Goal: Communication & Community: Answer question/provide support

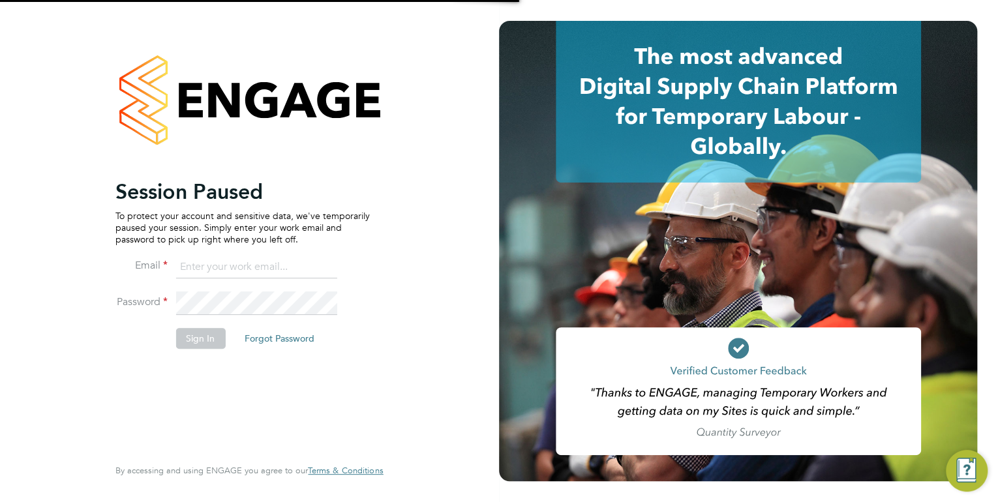
type input "[EMAIL_ADDRESS][PERSON_NAME][DOMAIN_NAME]"
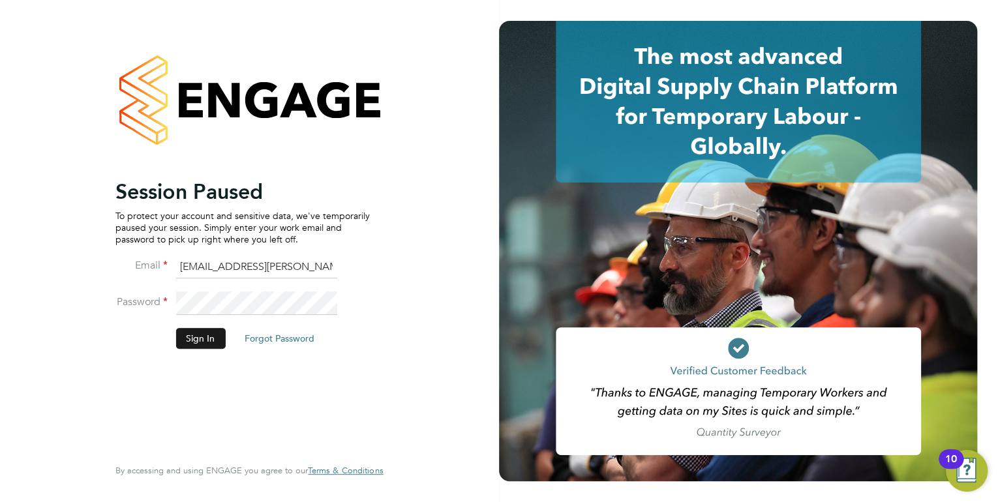
click at [206, 342] on button "Sign In" at bounding box center [200, 338] width 50 height 21
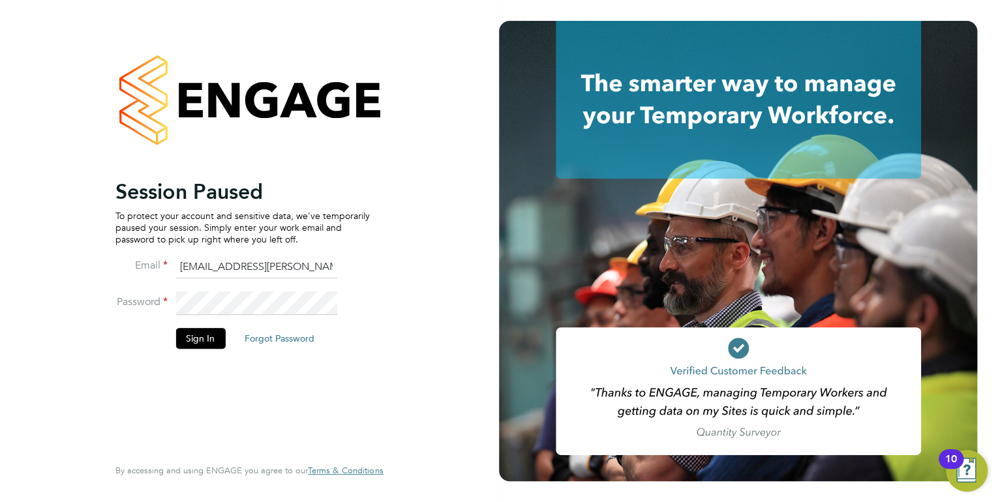
click at [185, 334] on button "Sign In" at bounding box center [200, 338] width 50 height 21
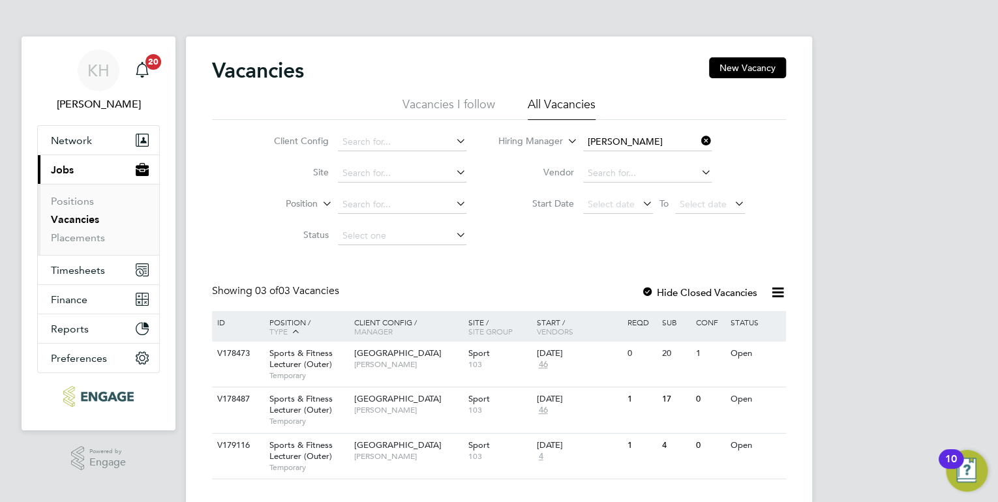
click at [699, 144] on icon at bounding box center [699, 141] width 0 height 18
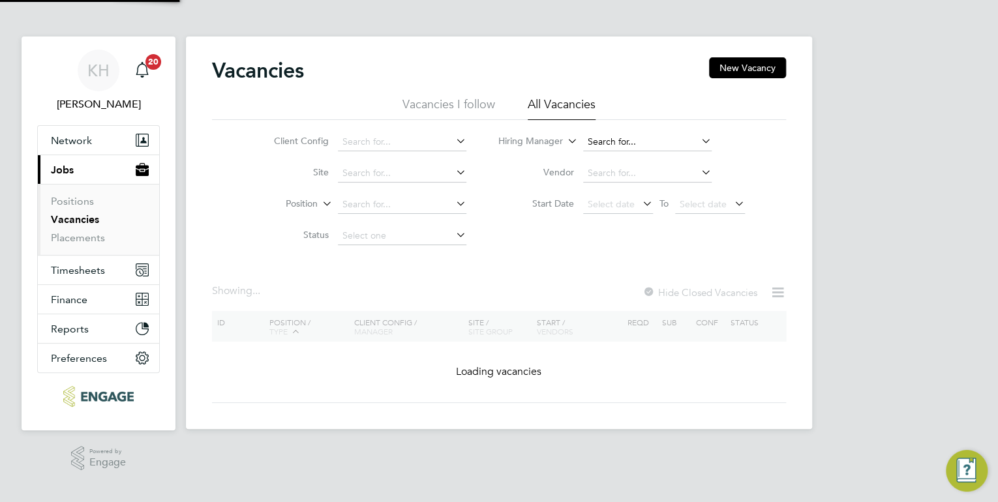
click at [649, 140] on input at bounding box center [647, 142] width 129 height 18
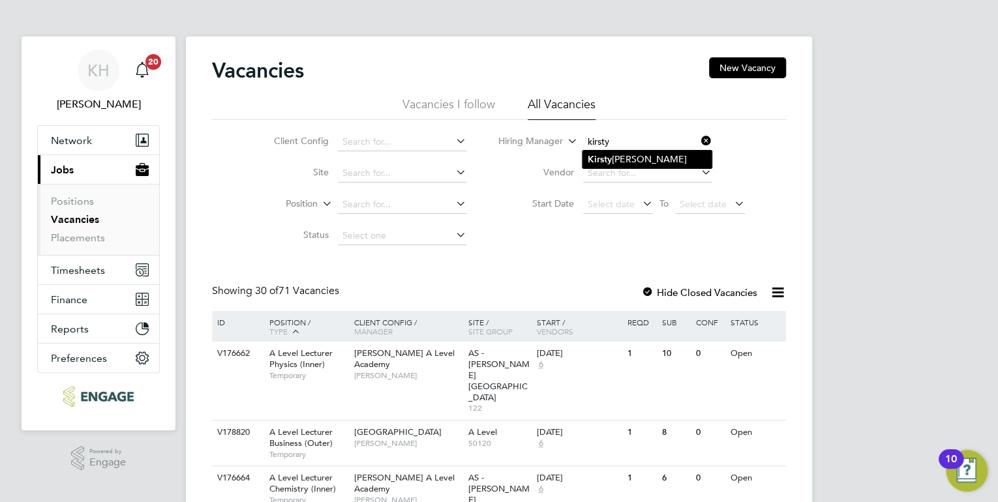
click at [645, 155] on li "Kirsty Hanmore" at bounding box center [647, 160] width 129 height 18
type input "Kirsty Hanmore"
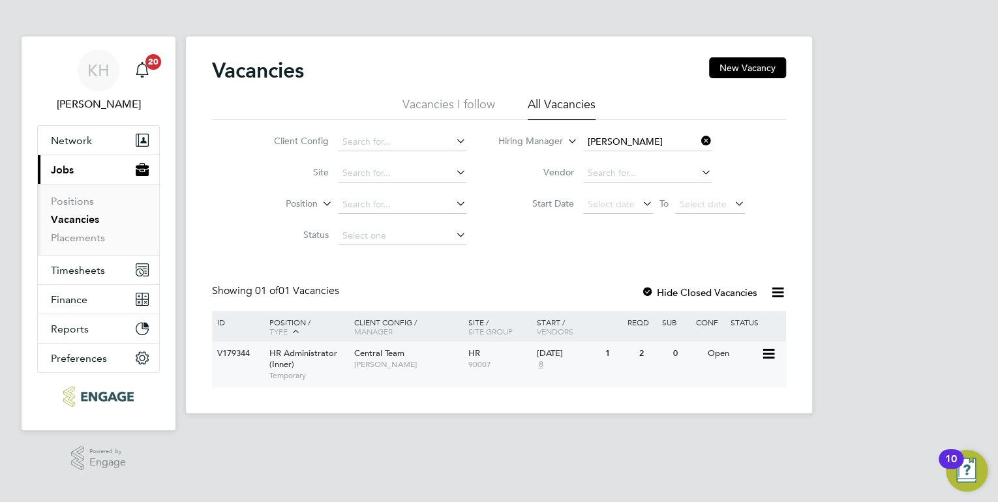
click at [386, 353] on span "Central Team" at bounding box center [379, 353] width 50 height 11
click at [358, 353] on span "Central Team" at bounding box center [379, 353] width 50 height 11
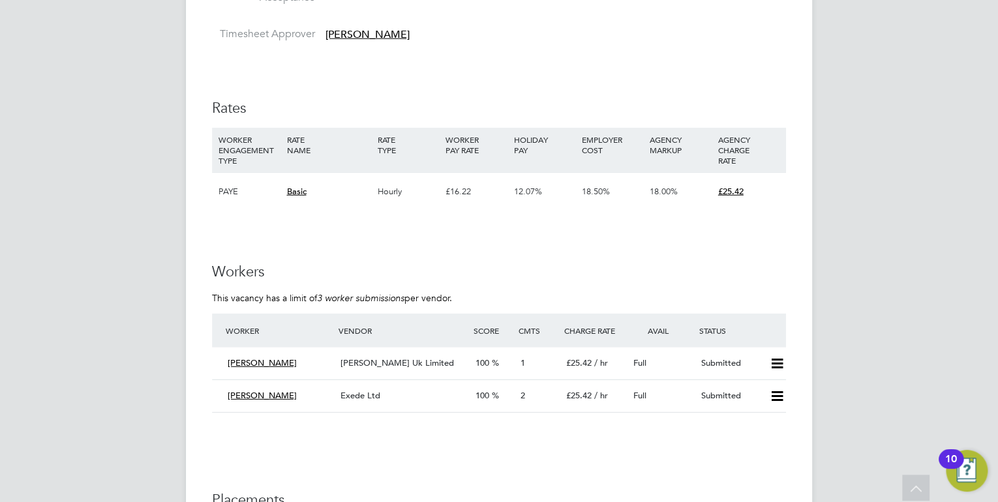
scroll to position [1774, 0]
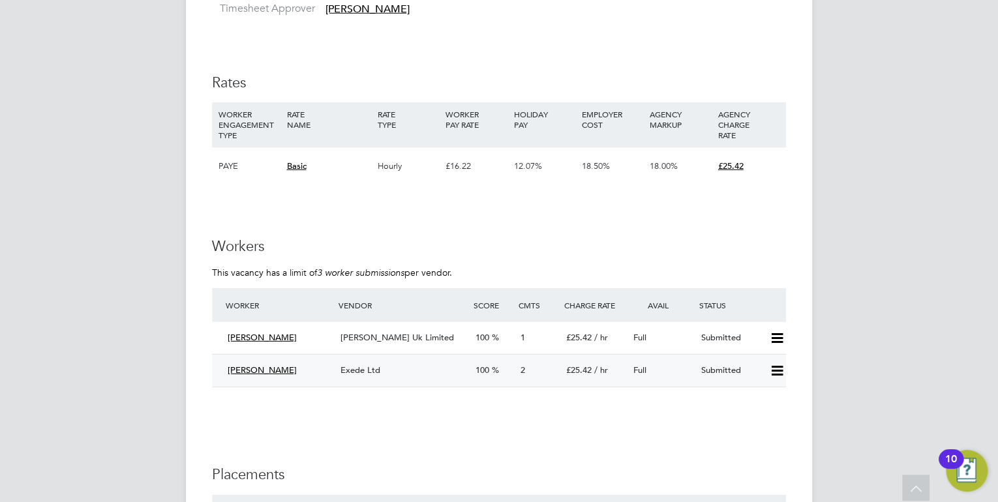
click at [356, 376] on div "Exede Ltd" at bounding box center [402, 371] width 135 height 22
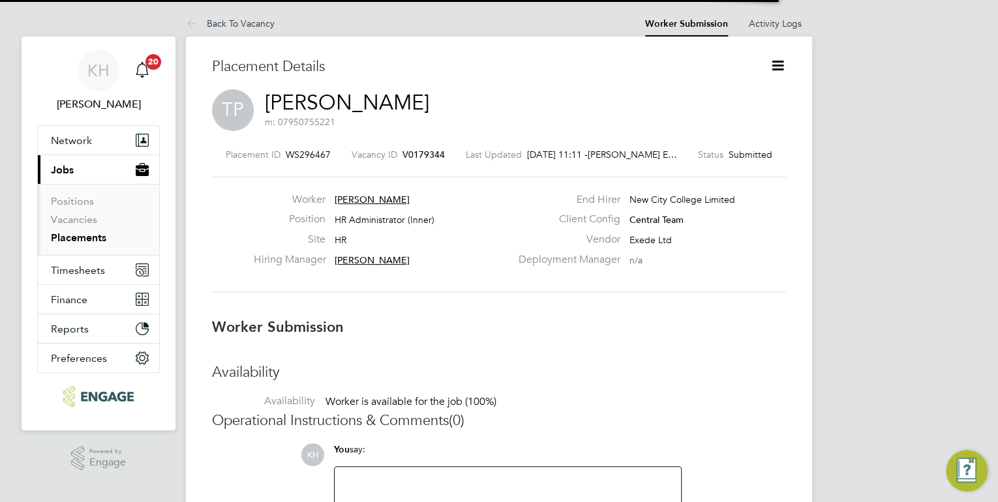
scroll to position [7, 6]
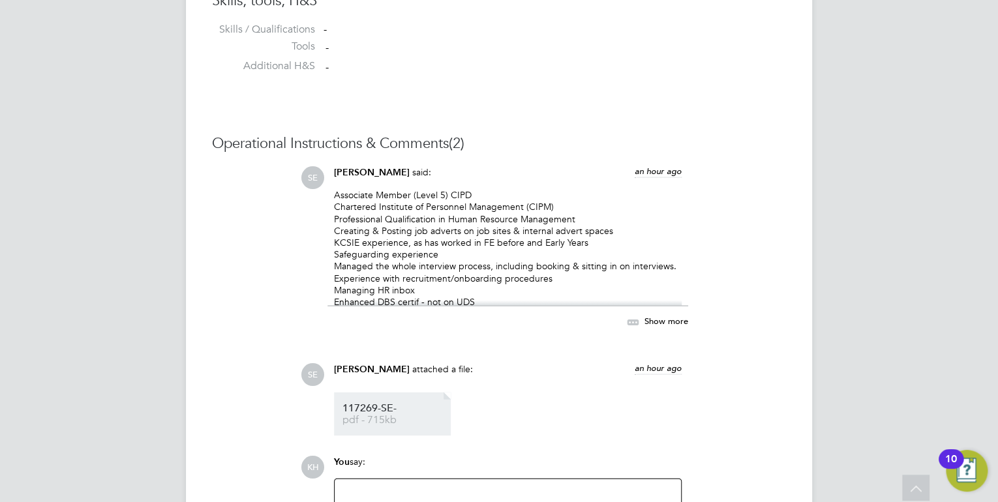
click at [371, 401] on li "117269-SE- pdf - 715kb" at bounding box center [392, 414] width 117 height 44
click at [374, 422] on span "pdf - 715kb" at bounding box center [394, 420] width 104 height 10
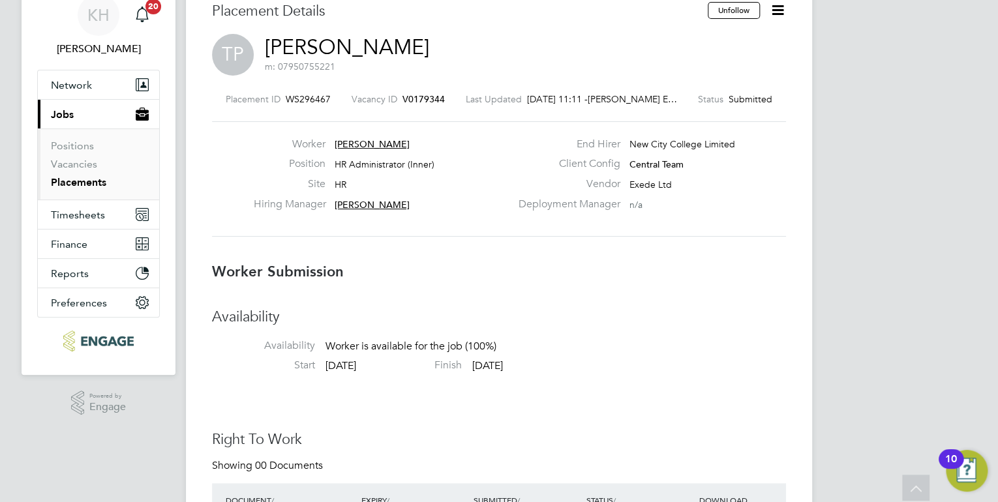
scroll to position [0, 0]
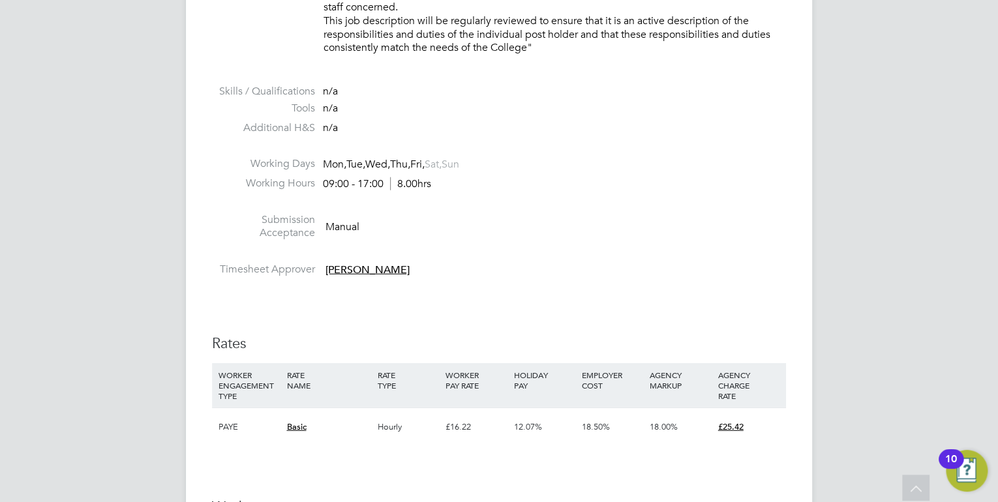
scroll to position [1827, 0]
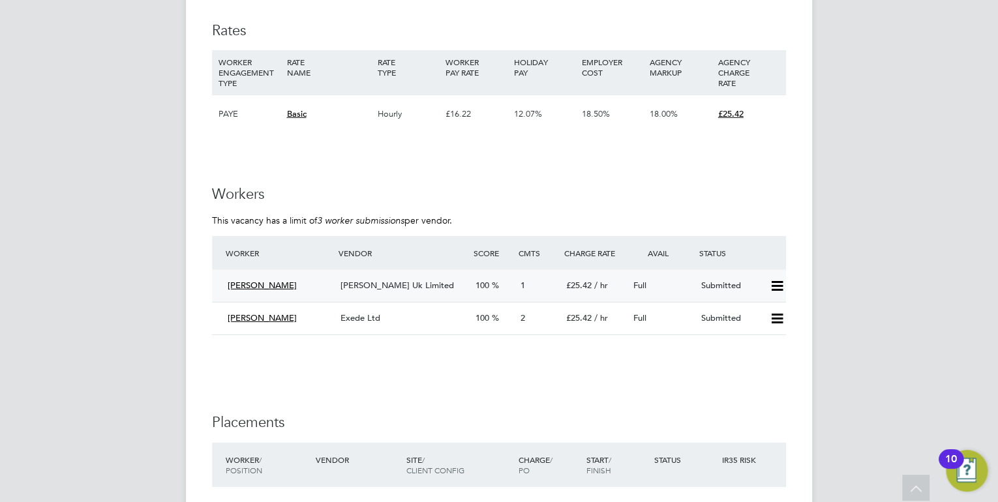
click at [387, 291] on div "[PERSON_NAME] Uk Limited" at bounding box center [402, 286] width 135 height 22
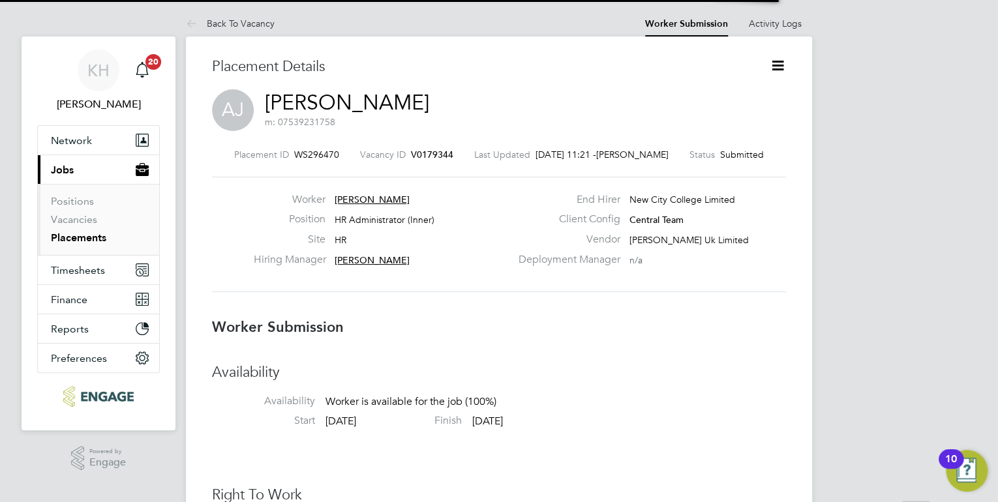
scroll to position [7, 6]
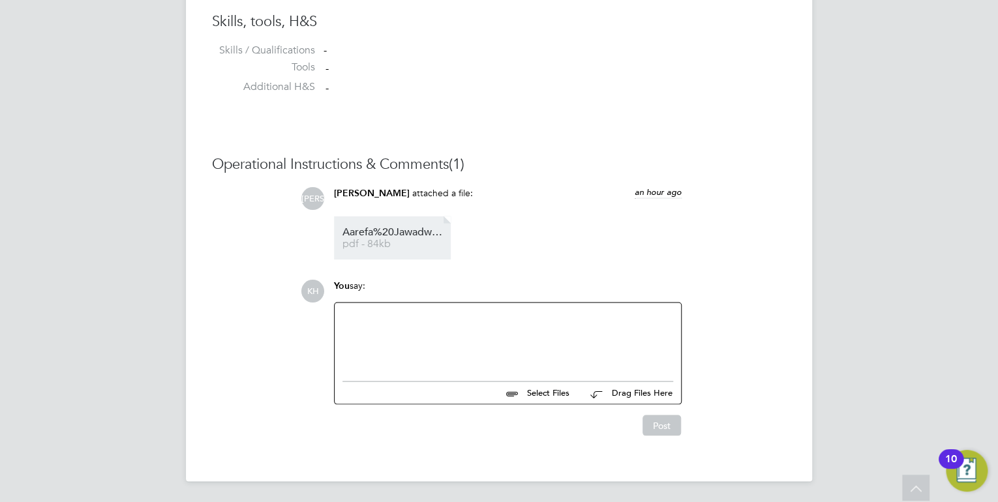
click at [392, 250] on li "Aarefa%20Jawadwala%20-%20CV pdf - 84kb" at bounding box center [392, 238] width 117 height 44
click at [418, 242] on span "pdf - 84kb" at bounding box center [394, 244] width 104 height 10
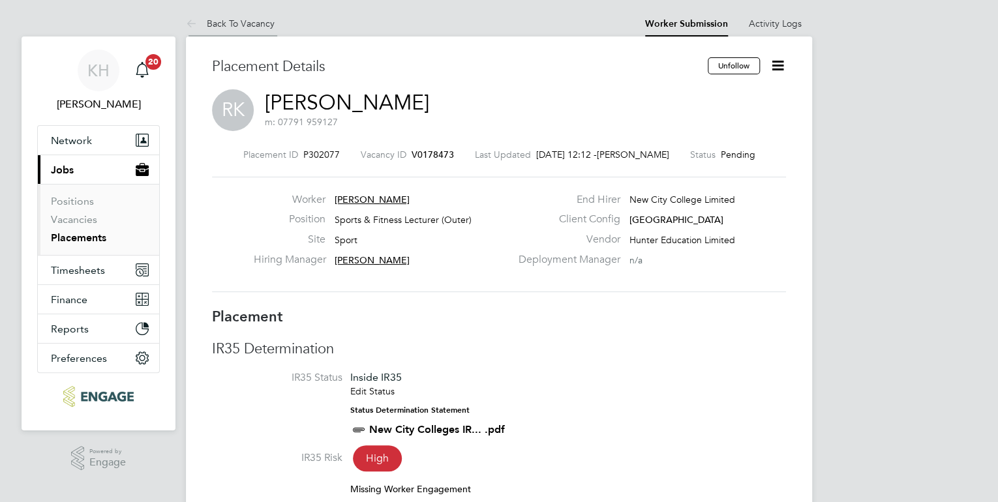
click at [266, 25] on link "Back To Vacancy" at bounding box center [230, 24] width 89 height 12
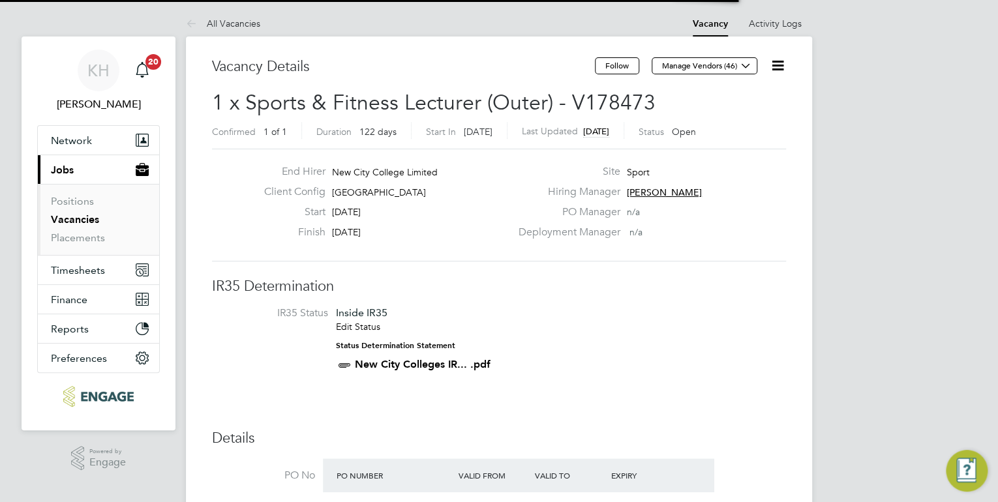
scroll to position [7, 6]
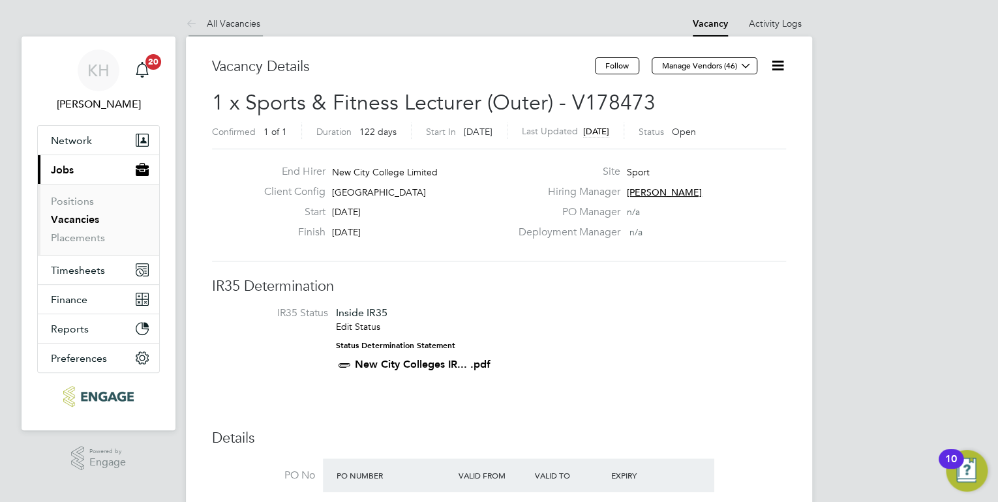
click at [249, 18] on link "All Vacancies" at bounding box center [223, 24] width 74 height 12
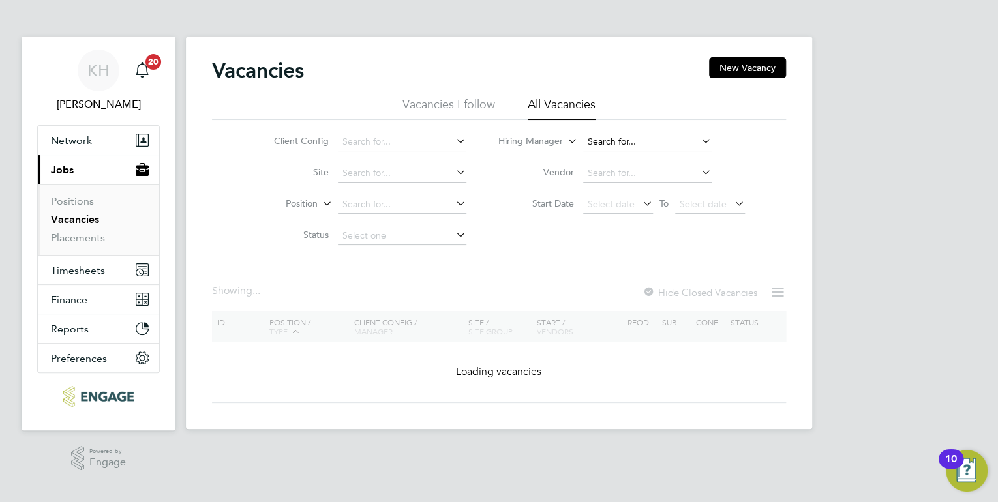
click at [598, 136] on input at bounding box center [647, 142] width 129 height 18
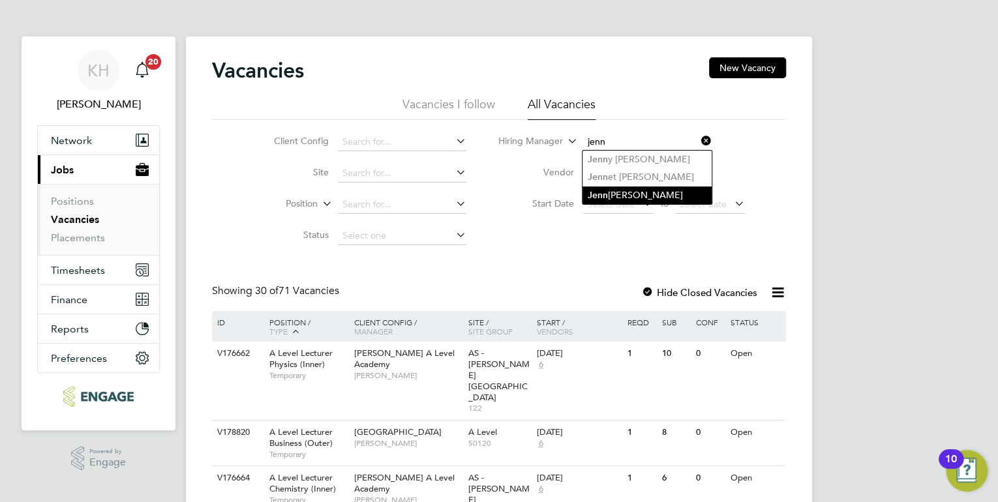
click at [645, 192] on li "Jenn ie Turner" at bounding box center [647, 196] width 129 height 18
type input "Jennie Turner"
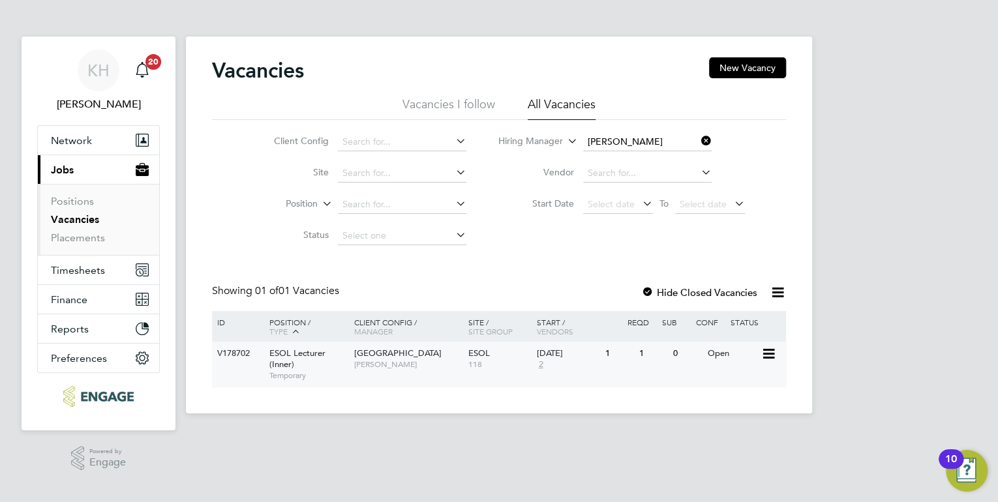
click at [404, 366] on span "Jennie Turner" at bounding box center [408, 364] width 108 height 10
drag, startPoint x: 52, startPoint y: 239, endPoint x: 103, endPoint y: 239, distance: 50.9
click at [52, 239] on link "Placements" at bounding box center [78, 238] width 54 height 12
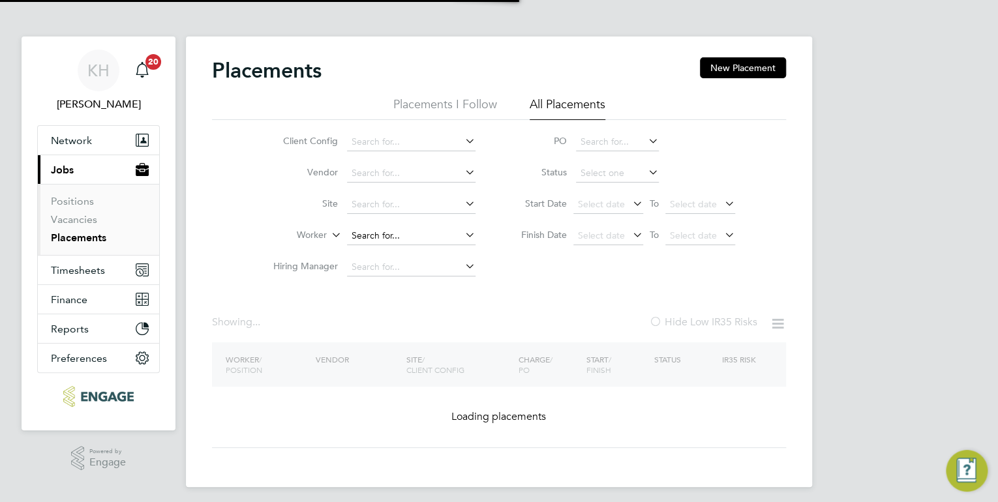
click at [391, 232] on input at bounding box center [411, 236] width 129 height 18
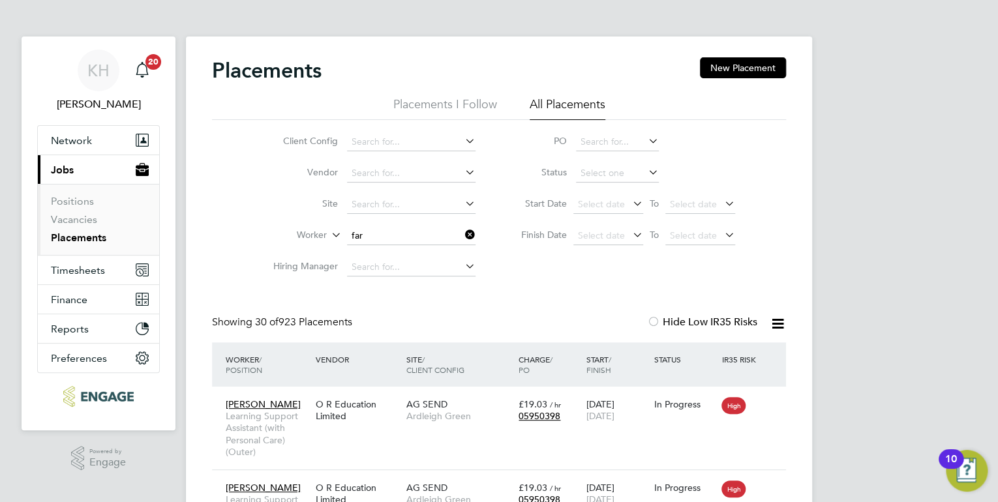
click at [391, 248] on b "Far" at bounding box center [387, 253] width 14 height 11
type input "Sahrah Farah"
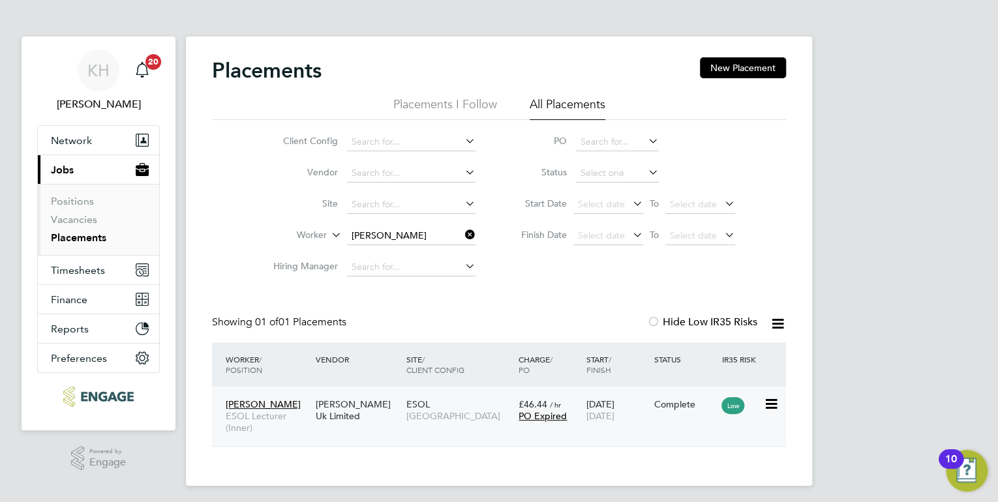
click at [430, 410] on div "ESOL Tower Hamlets Campus" at bounding box center [459, 410] width 113 height 37
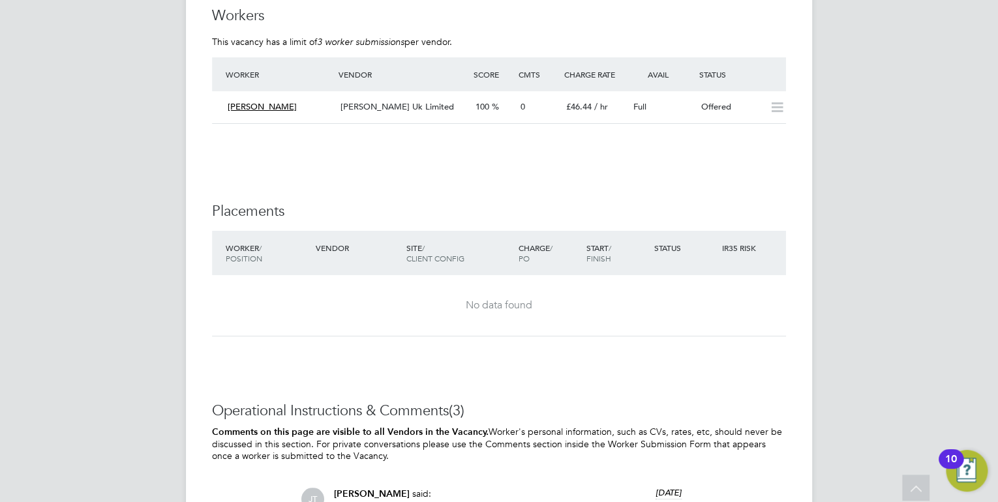
scroll to position [2255, 0]
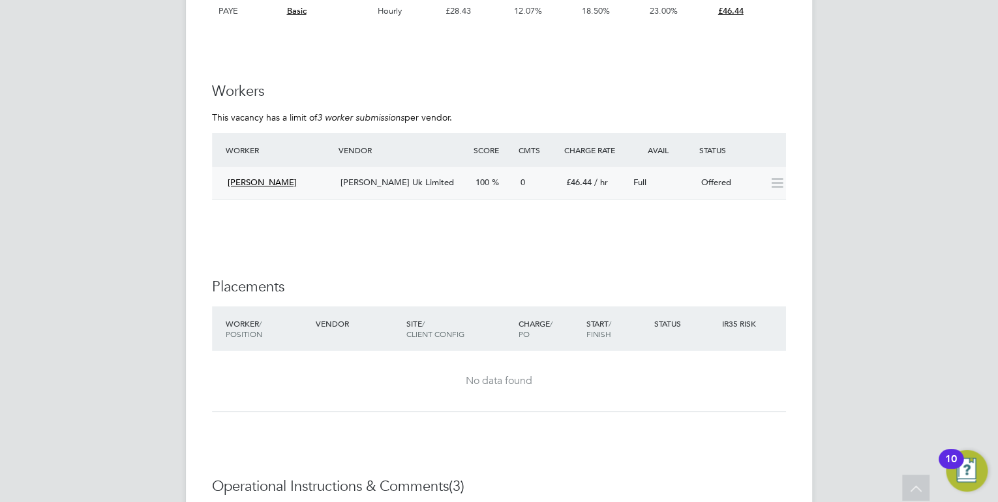
click at [393, 168] on div "Sahrah Farah Morgan Hunt Uk Limited 100 0 £46.44 / hr Full Offered" at bounding box center [499, 183] width 574 height 32
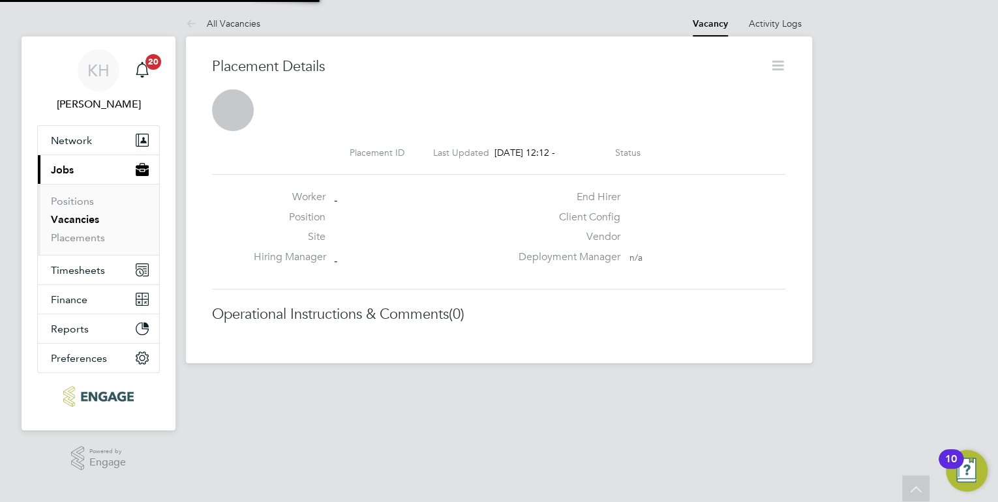
scroll to position [7, 6]
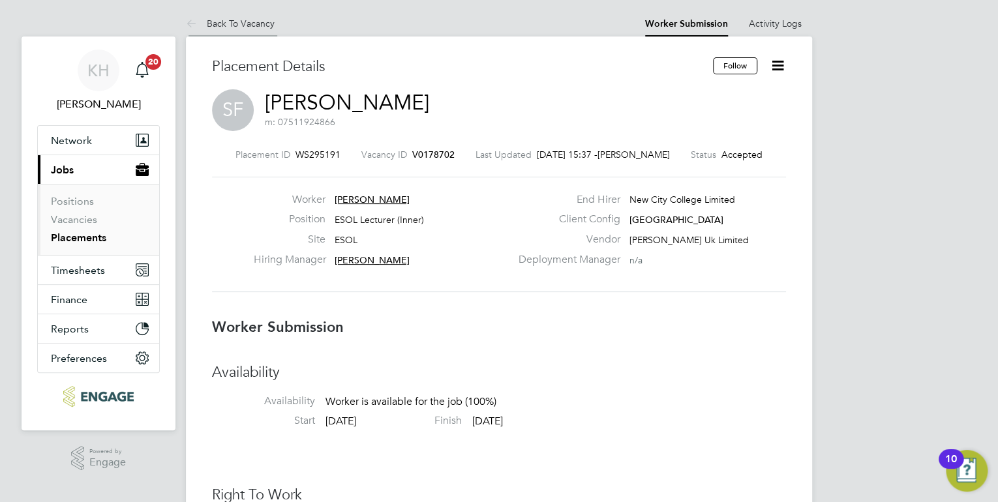
click at [254, 23] on link "Back To Vacancy" at bounding box center [230, 24] width 89 height 12
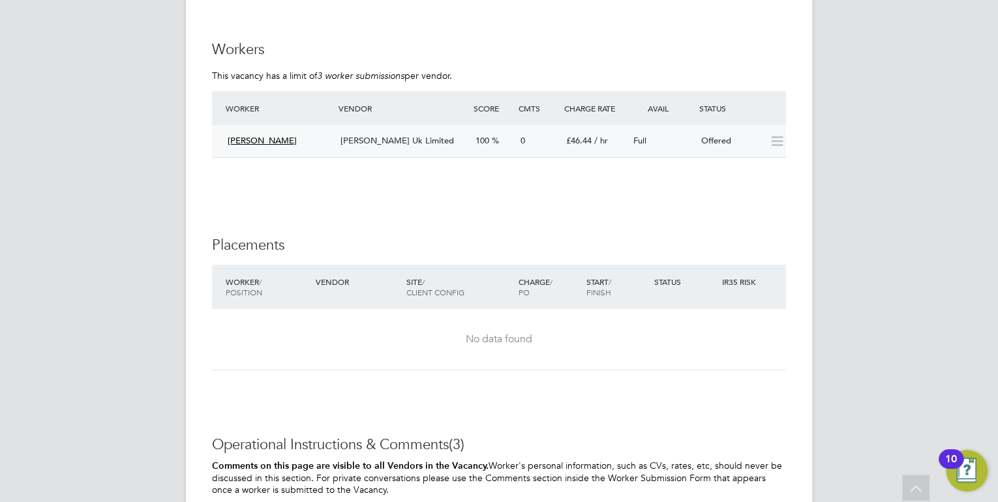
click at [399, 134] on div "[PERSON_NAME] Uk Limited" at bounding box center [402, 141] width 135 height 22
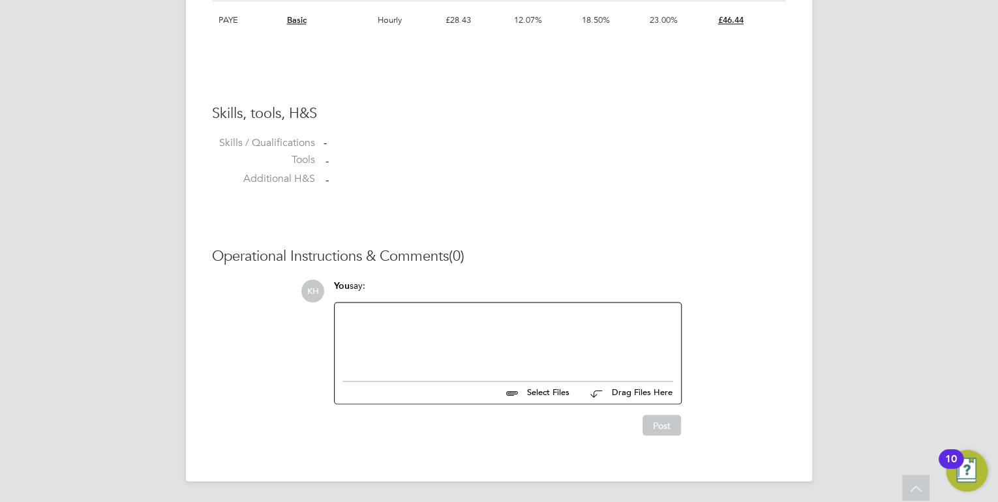
click at [453, 320] on div at bounding box center [507, 339] width 331 height 56
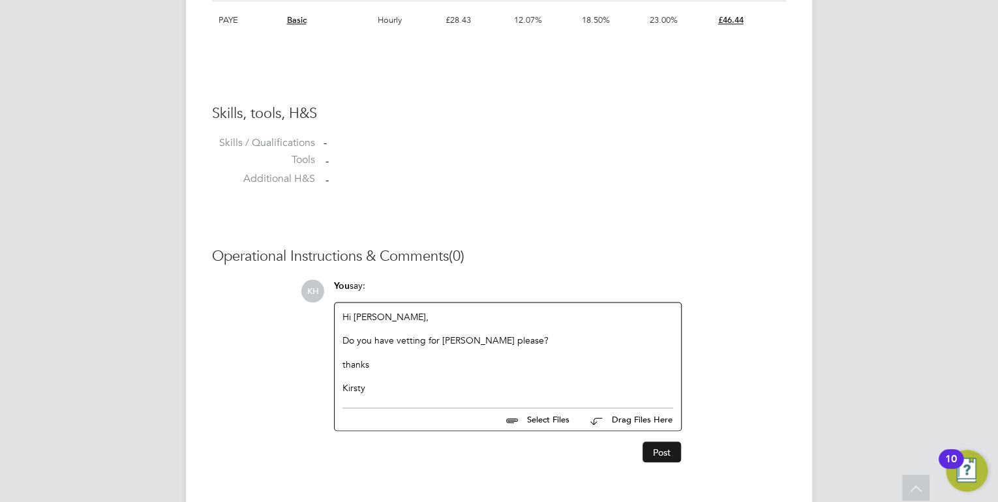
click at [666, 450] on button "Post" at bounding box center [662, 452] width 38 height 21
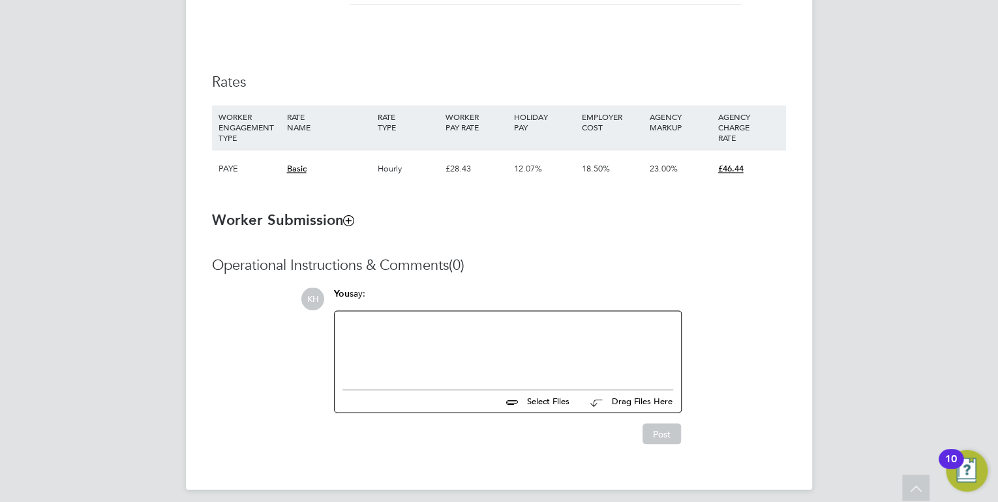
scroll to position [864, 0]
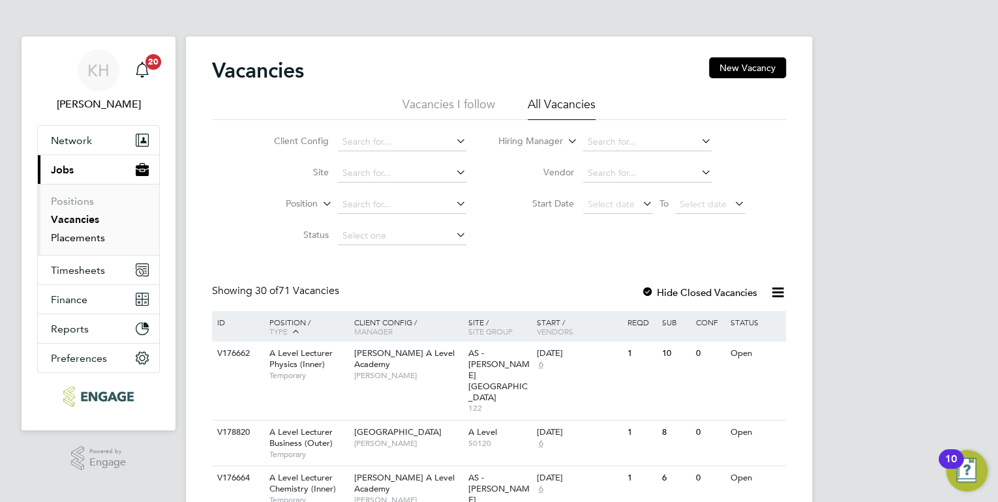
click at [79, 240] on link "Placements" at bounding box center [78, 238] width 54 height 12
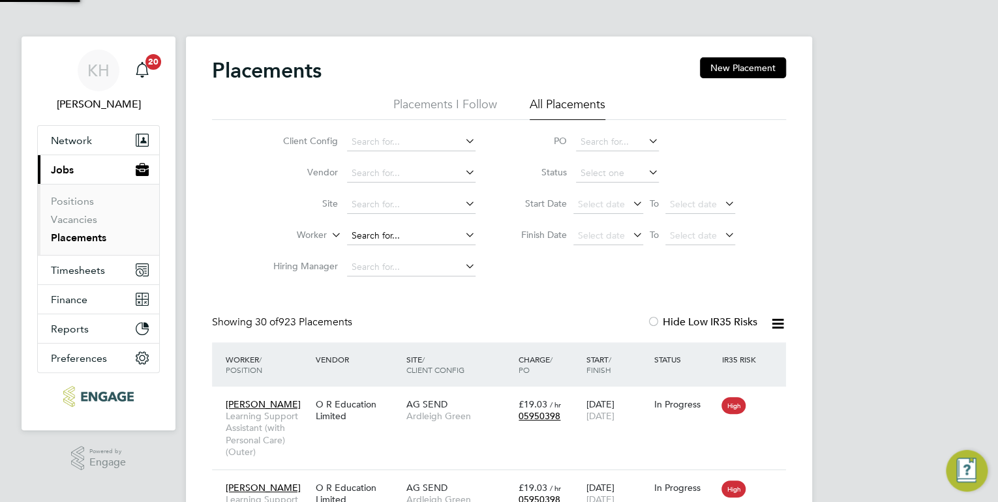
click at [378, 233] on input at bounding box center [411, 236] width 129 height 18
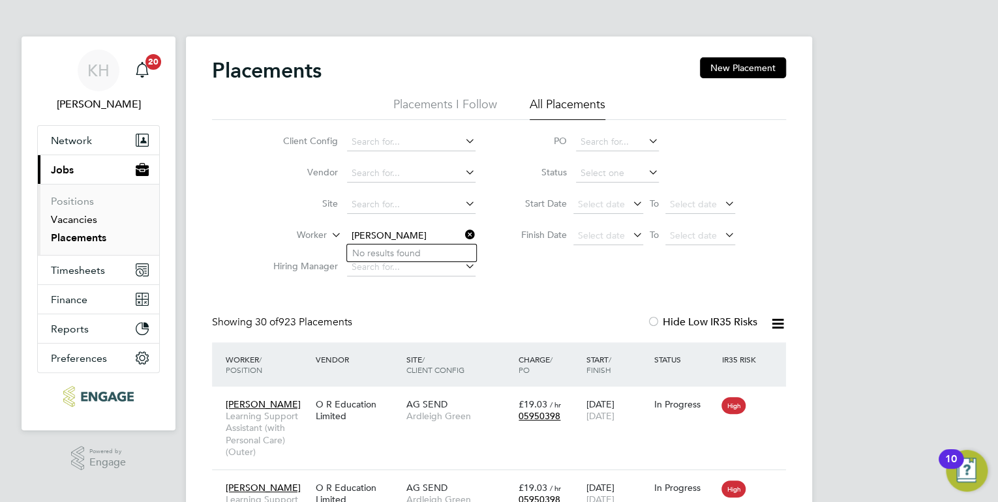
type input "anjay"
click at [76, 224] on link "Vacancies" at bounding box center [74, 219] width 46 height 12
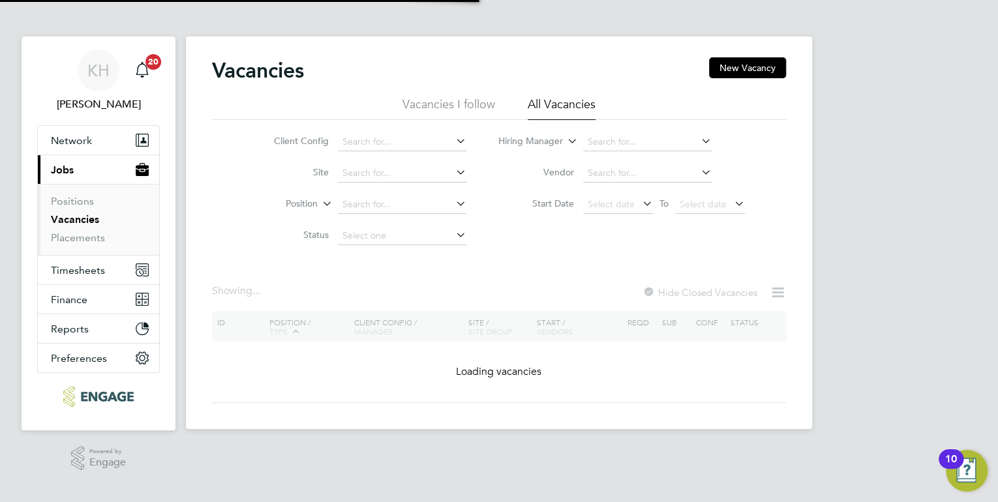
click at [582, 144] on li "Hiring Manager" at bounding box center [622, 142] width 279 height 31
click at [601, 145] on input at bounding box center [647, 142] width 129 height 18
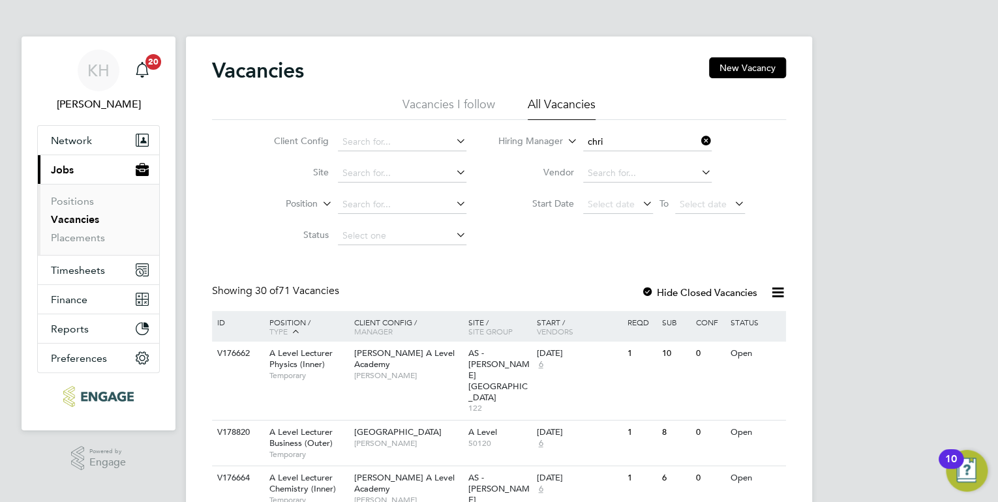
click at [663, 175] on li "Chri stopher Butler" at bounding box center [673, 177] width 181 height 18
type input "[PERSON_NAME]"
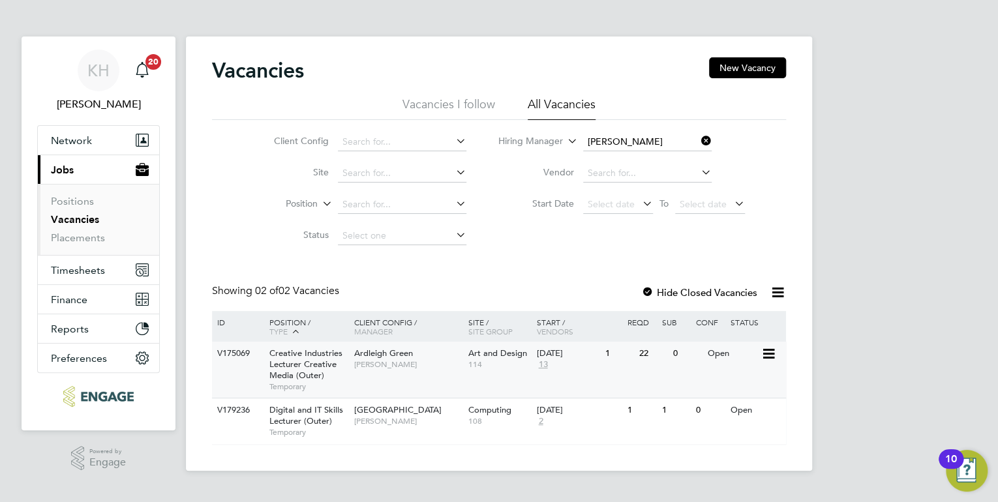
click at [372, 373] on div "Ardleigh Green Christopher Butler" at bounding box center [408, 359] width 114 height 34
click at [413, 408] on span "[GEOGRAPHIC_DATA]" at bounding box center [397, 409] width 87 height 11
click at [99, 240] on link "Placements" at bounding box center [78, 238] width 54 height 12
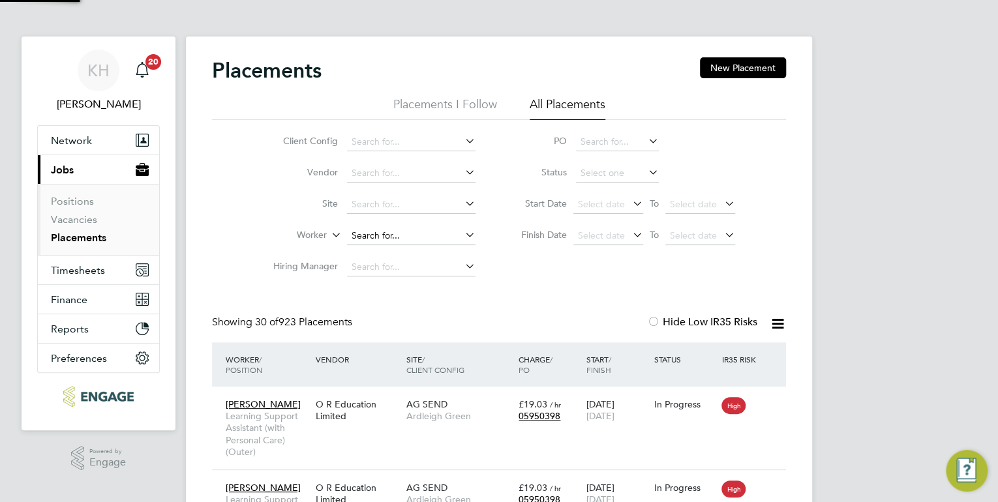
click at [374, 237] on input at bounding box center [411, 236] width 129 height 18
type input "ANJ"
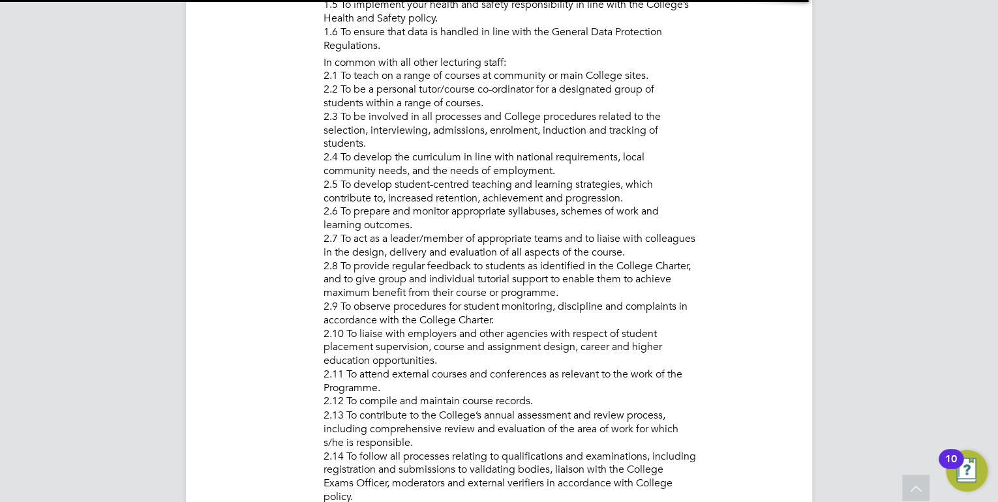
scroll to position [7, 7]
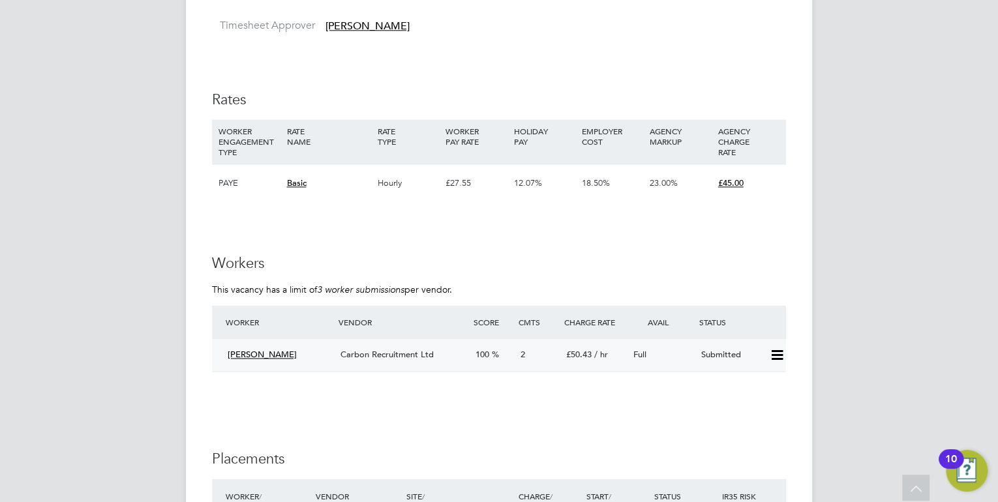
scroll to position [3340, 0]
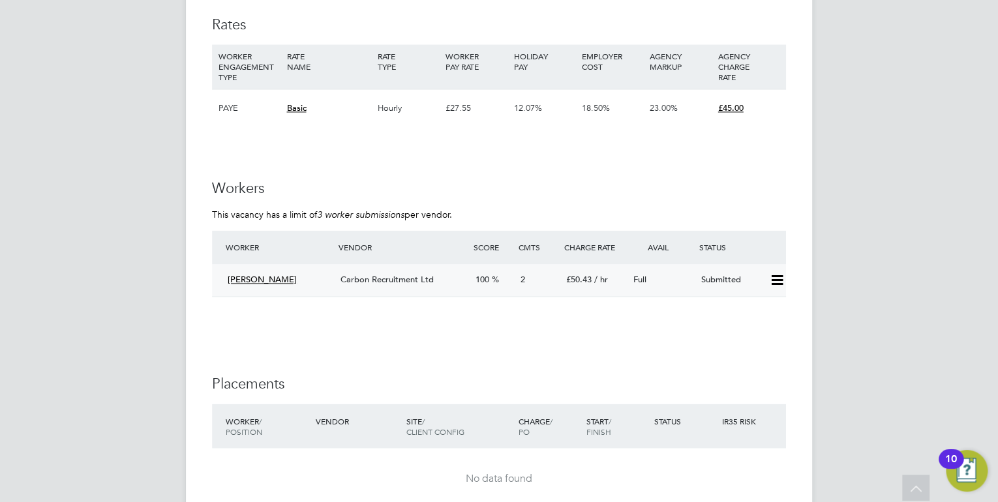
click at [416, 285] on div "Carbon Recruitment Ltd" at bounding box center [402, 280] width 135 height 22
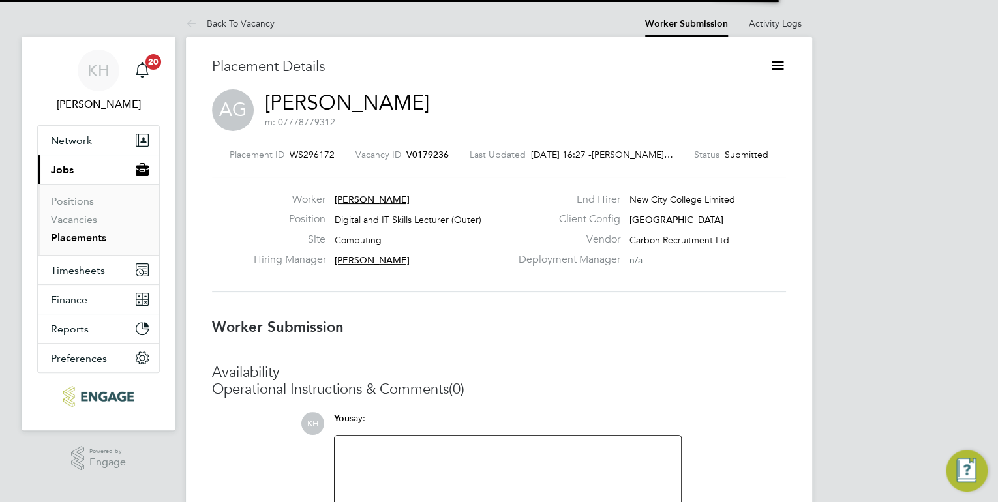
scroll to position [7, 6]
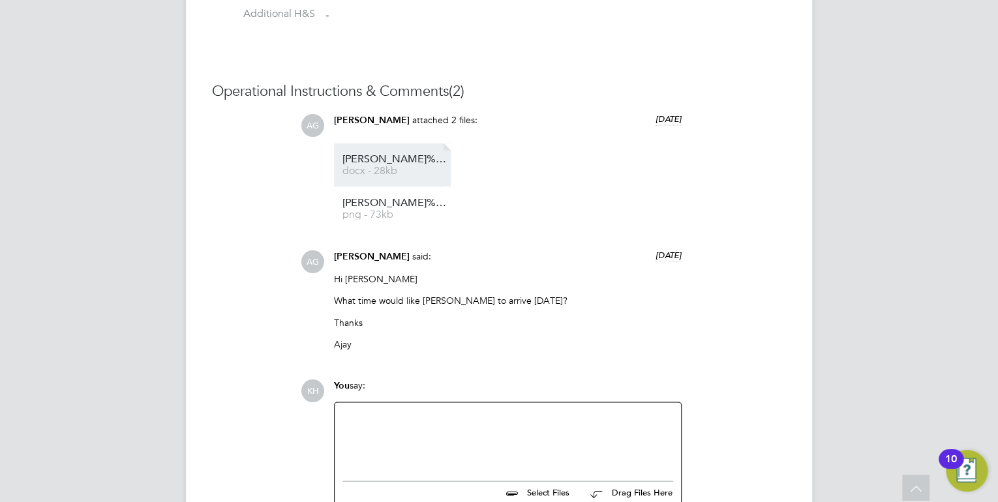
click at [407, 177] on li "Anjay%20Gaur%20NCC%20vetting%20form docx - 28kb" at bounding box center [392, 165] width 117 height 44
click at [386, 164] on span "Anjay%20Gaur%20NCC%20vetting%20form" at bounding box center [394, 159] width 104 height 10
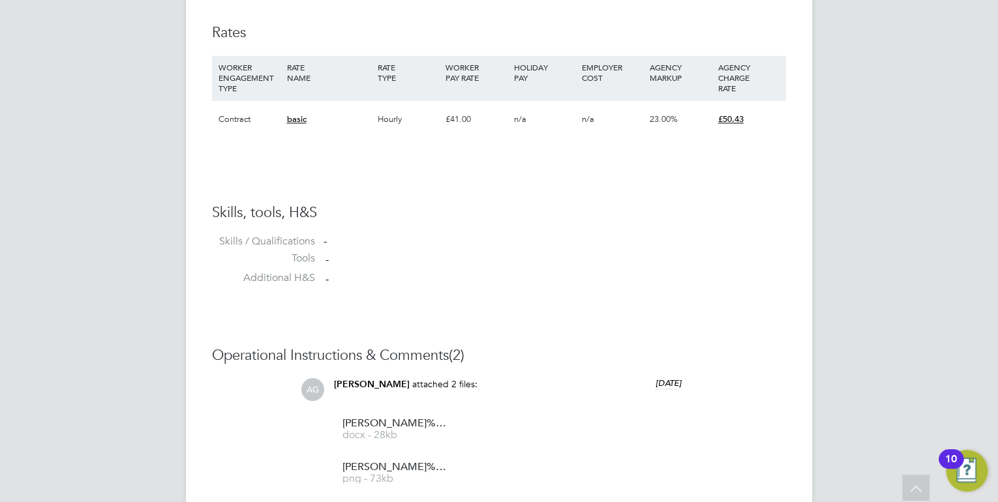
scroll to position [992, 0]
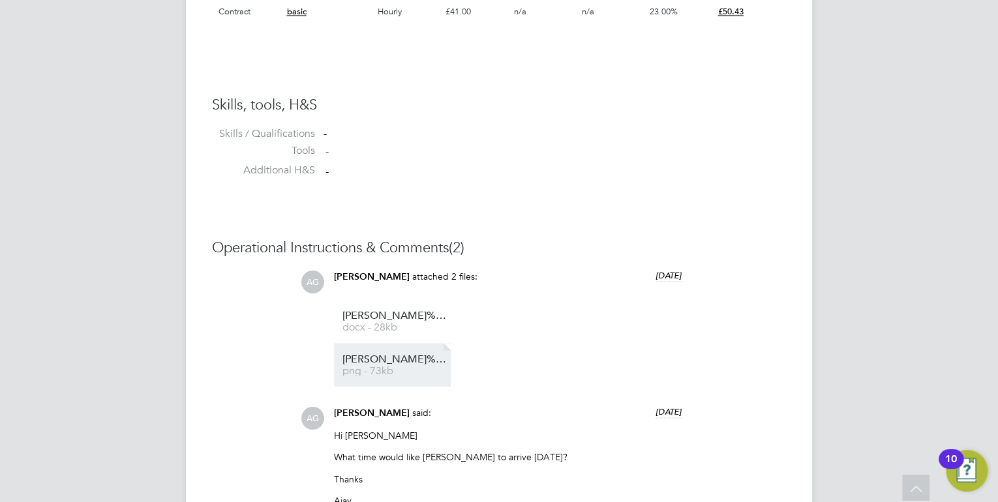
click at [371, 373] on span "png - 73kb" at bounding box center [394, 371] width 104 height 10
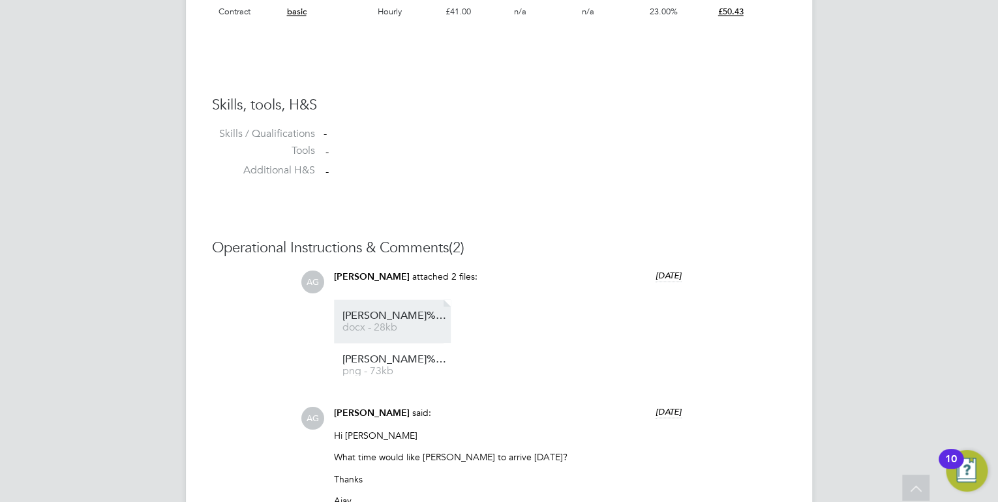
click at [384, 318] on span "Anjay%20Gaur%20NCC%20vetting%20form" at bounding box center [394, 316] width 104 height 10
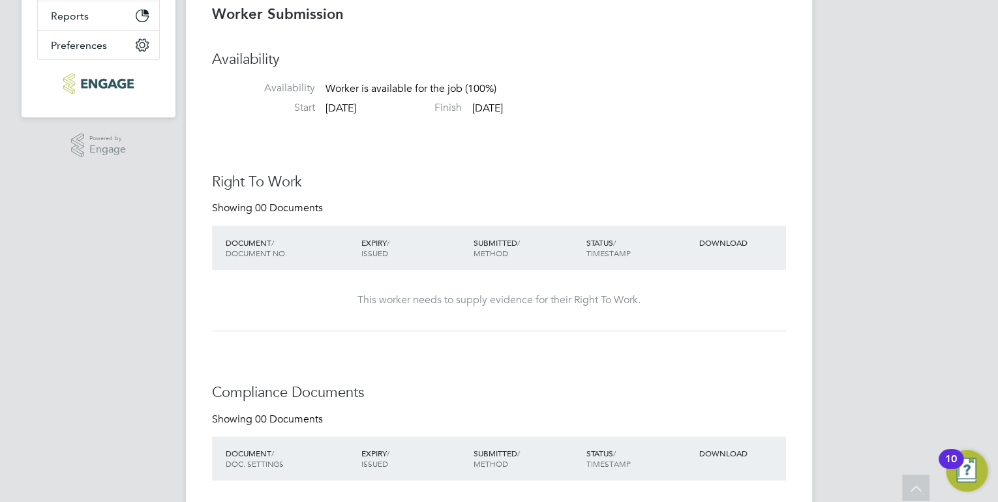
scroll to position [0, 0]
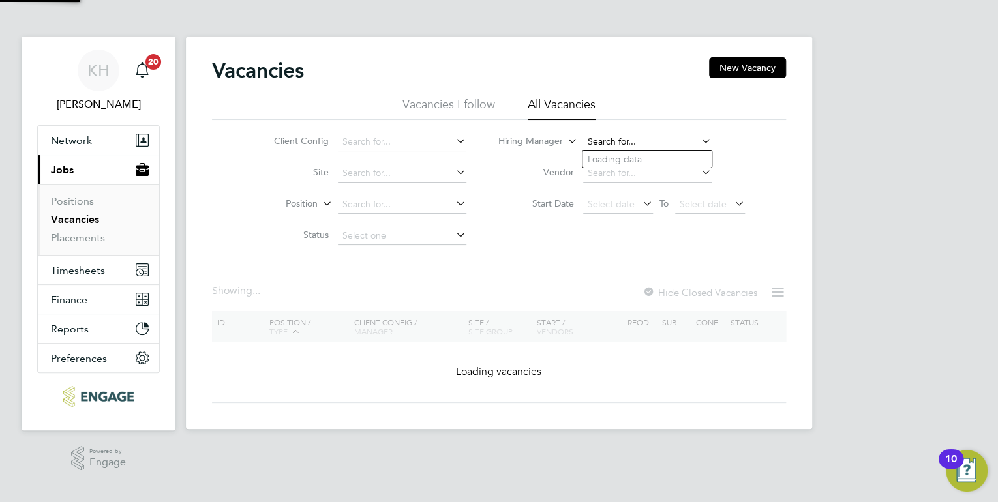
click at [647, 144] on input at bounding box center [647, 142] width 129 height 18
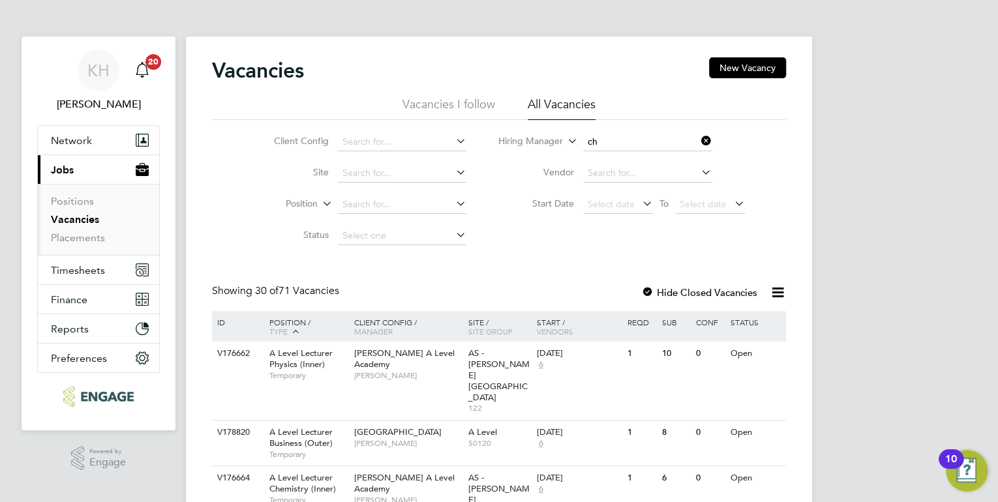
click at [660, 286] on li "Ch ristopher [PERSON_NAME]" at bounding box center [651, 282] width 137 height 18
type input "[PERSON_NAME]"
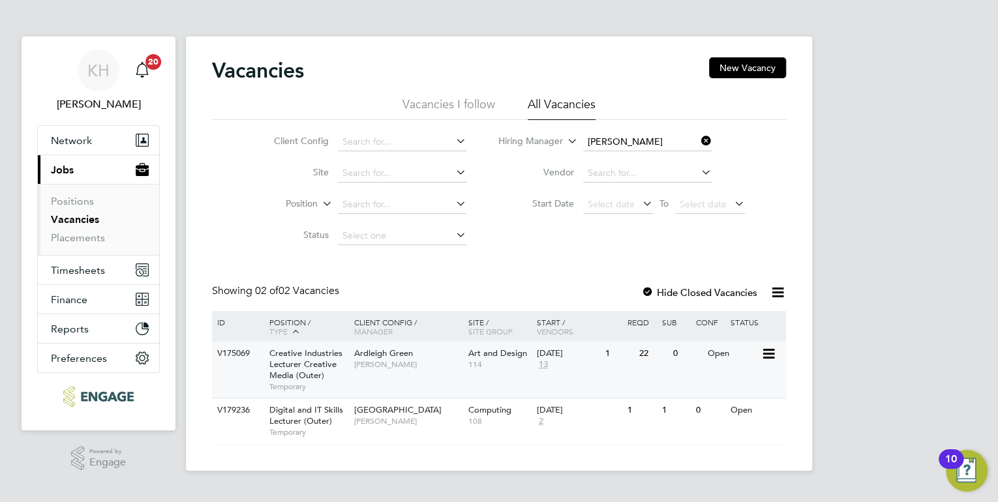
click at [384, 356] on span "Ardleigh Green" at bounding box center [383, 353] width 59 height 11
click at [380, 420] on span "[PERSON_NAME]" at bounding box center [408, 421] width 108 height 10
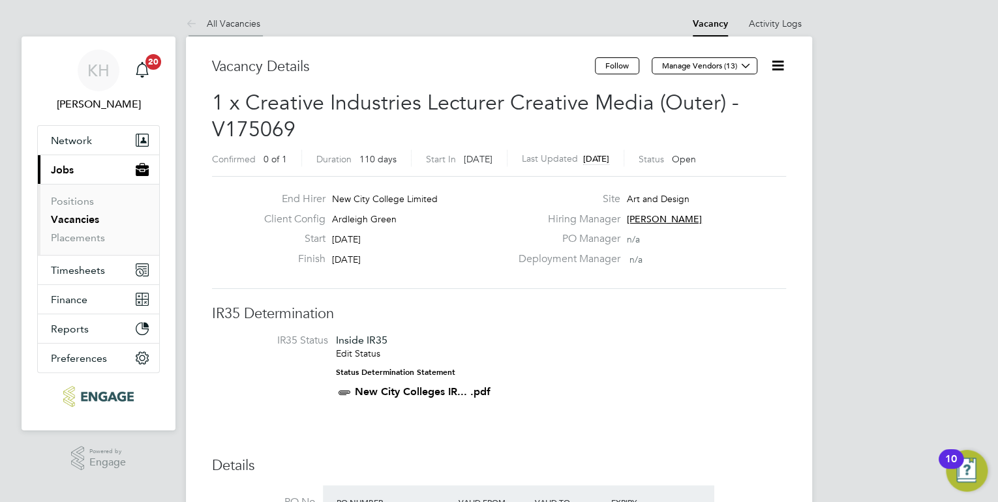
click at [237, 25] on link "All Vacancies" at bounding box center [223, 24] width 74 height 12
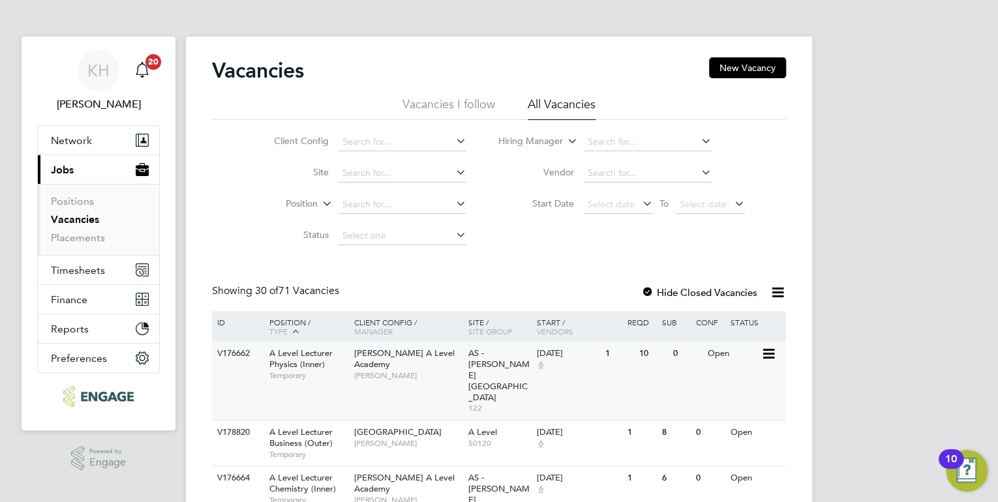
click at [389, 376] on div "V176662 A Level Lecturer Physics (Inner) Temporary Attlee A Level Academy Kerry…" at bounding box center [499, 381] width 574 height 78
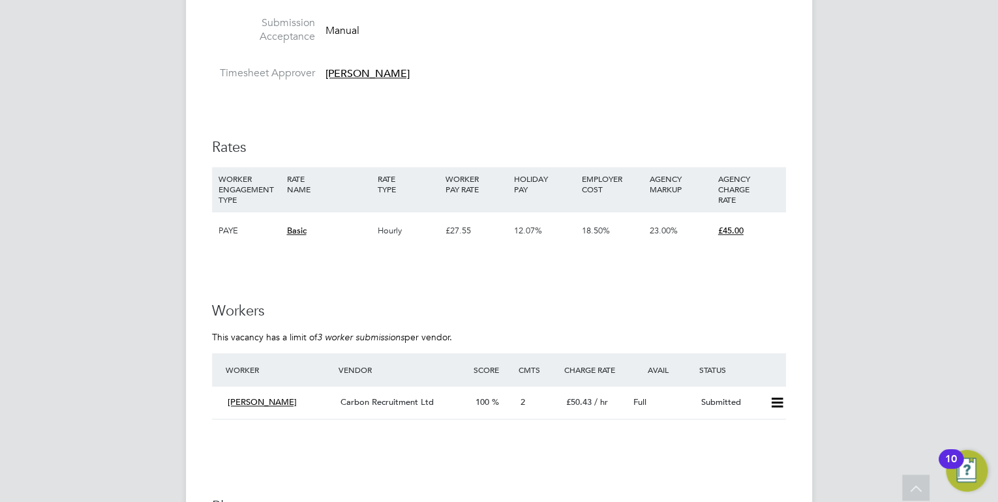
scroll to position [3236, 0]
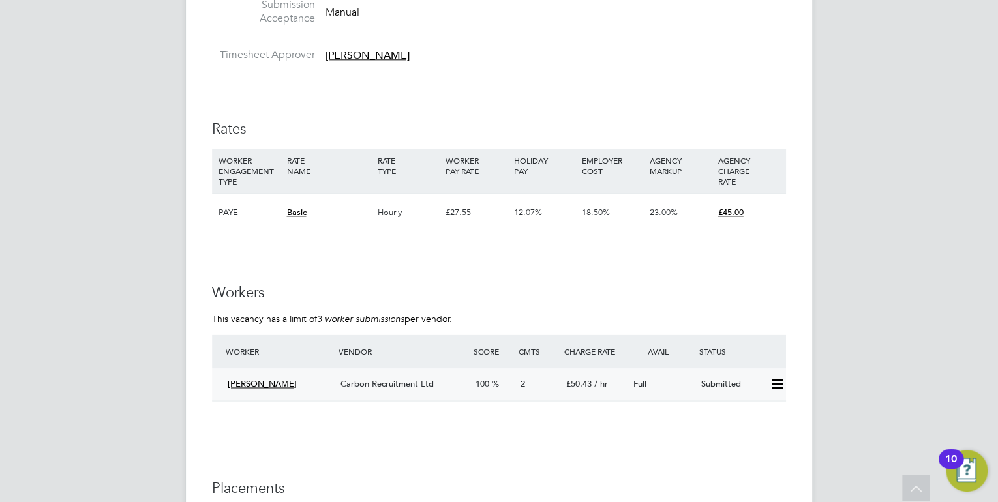
click at [439, 388] on div "Carbon Recruitment Ltd" at bounding box center [402, 385] width 135 height 22
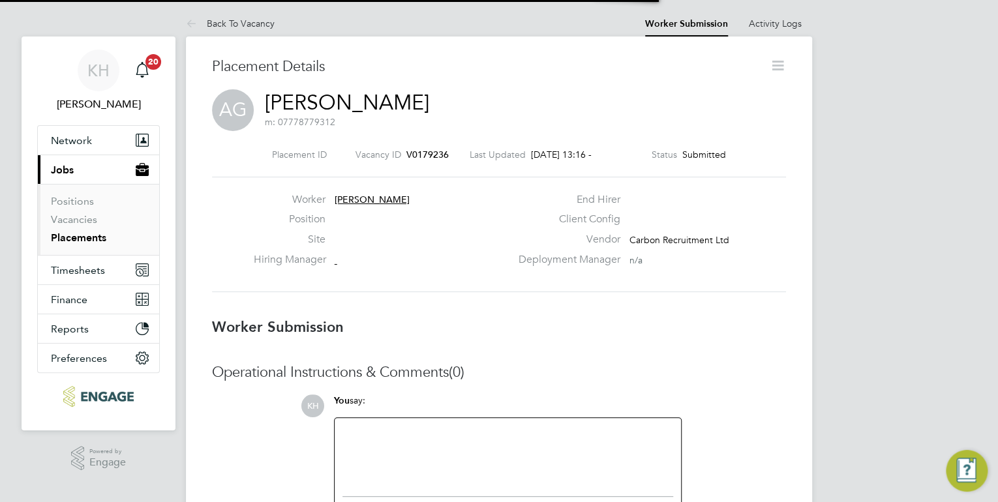
scroll to position [7, 6]
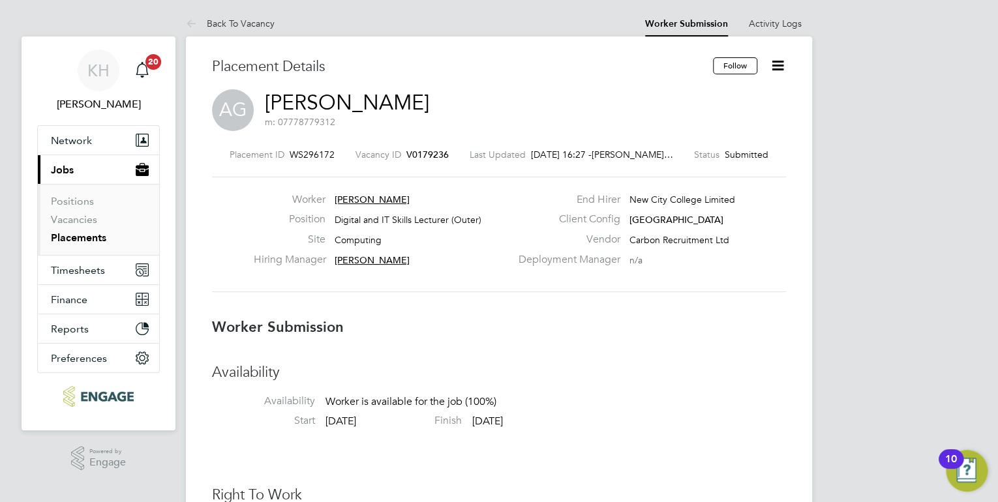
click at [785, 57] on icon at bounding box center [778, 65] width 16 height 16
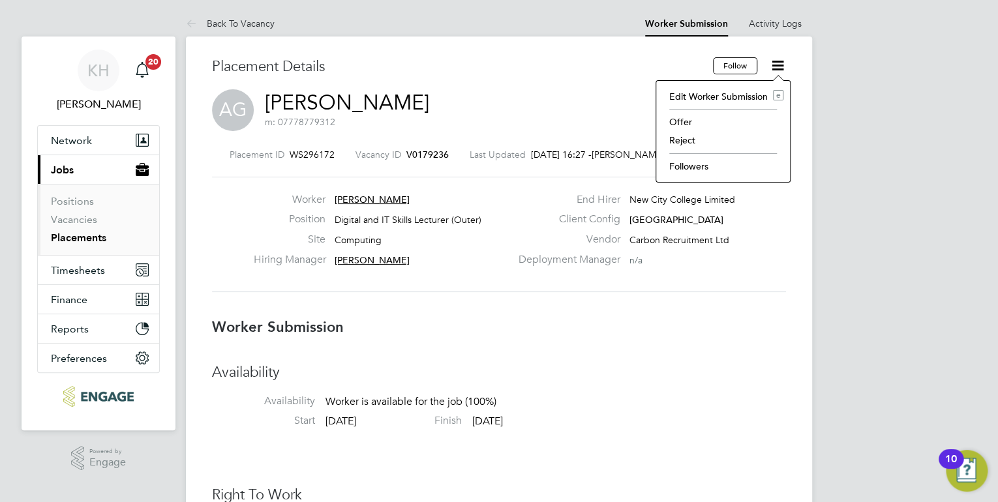
click at [725, 164] on li "Followers" at bounding box center [723, 166] width 121 height 18
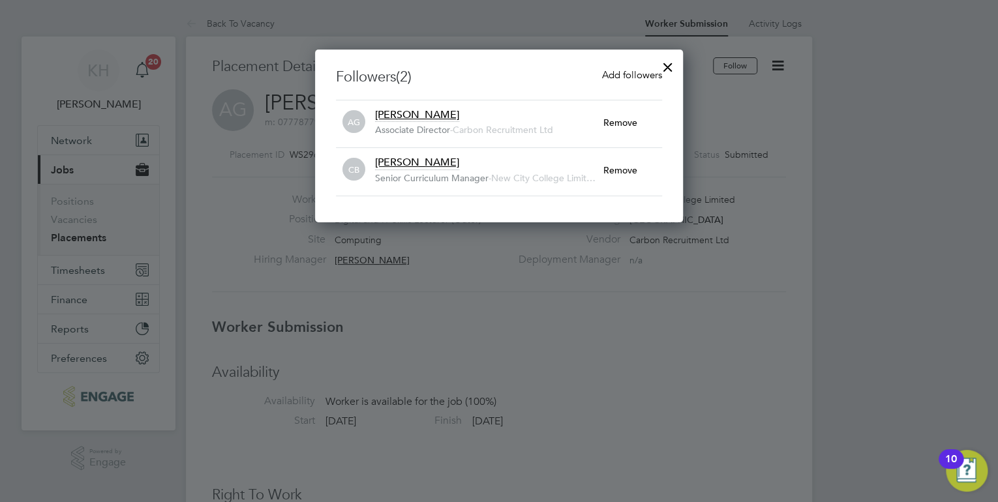
click at [671, 65] on div at bounding box center [667, 63] width 23 height 23
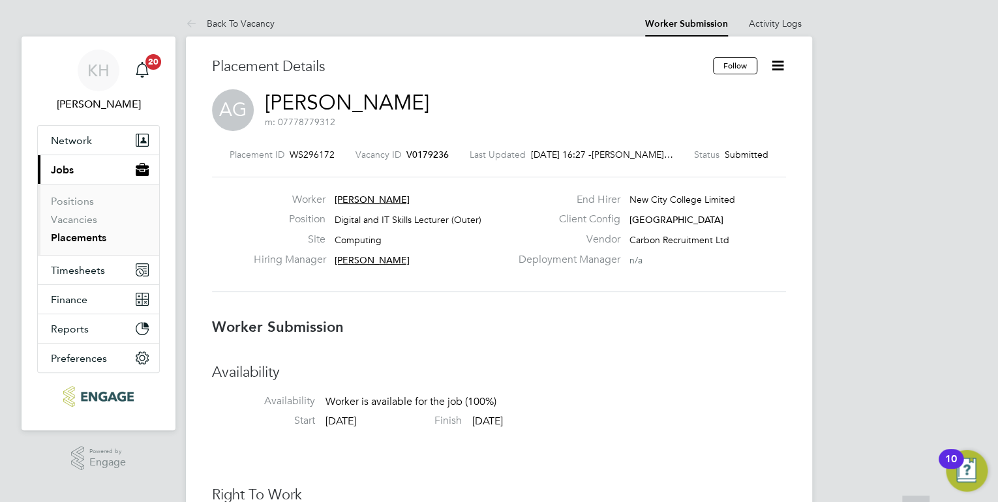
scroll to position [0, 0]
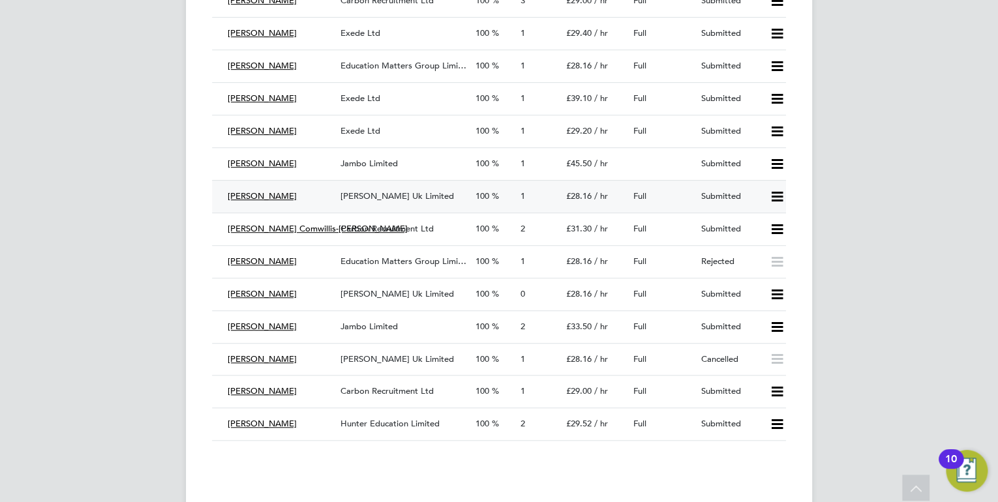
click at [382, 194] on span "[PERSON_NAME] Uk Limited" at bounding box center [398, 195] width 114 height 11
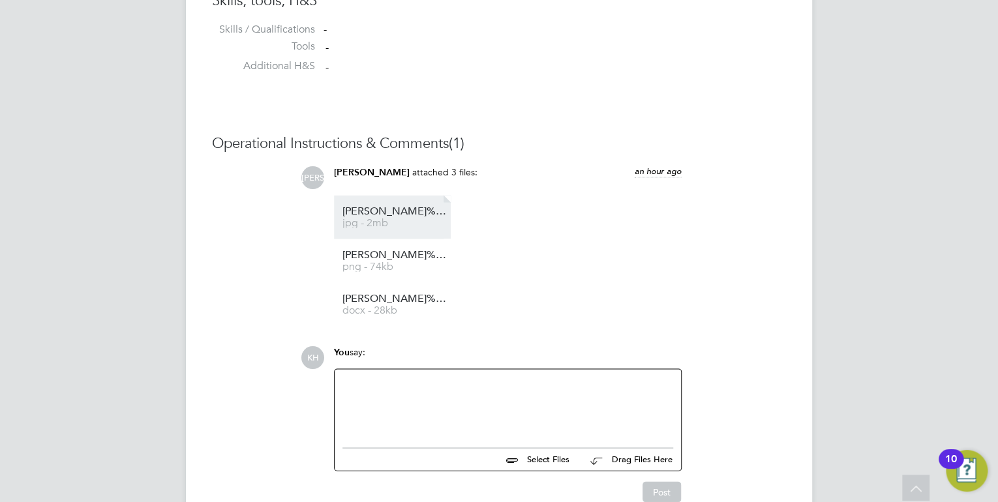
click at [341, 204] on li "[PERSON_NAME]%20Mensah%20DBS jpg - 2mb" at bounding box center [392, 217] width 117 height 44
click at [408, 222] on span "jpg - 2mb" at bounding box center [394, 223] width 104 height 10
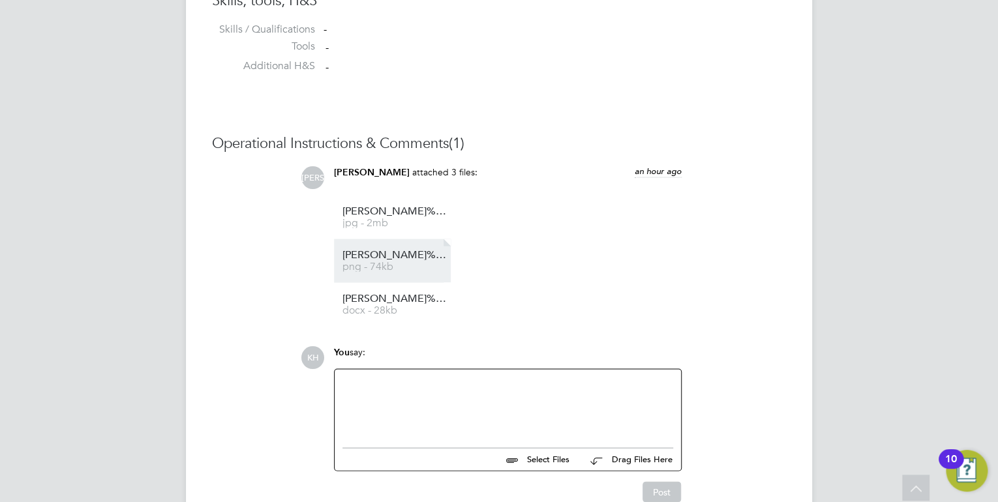
click at [410, 267] on span "png - 74kb" at bounding box center [394, 267] width 104 height 10
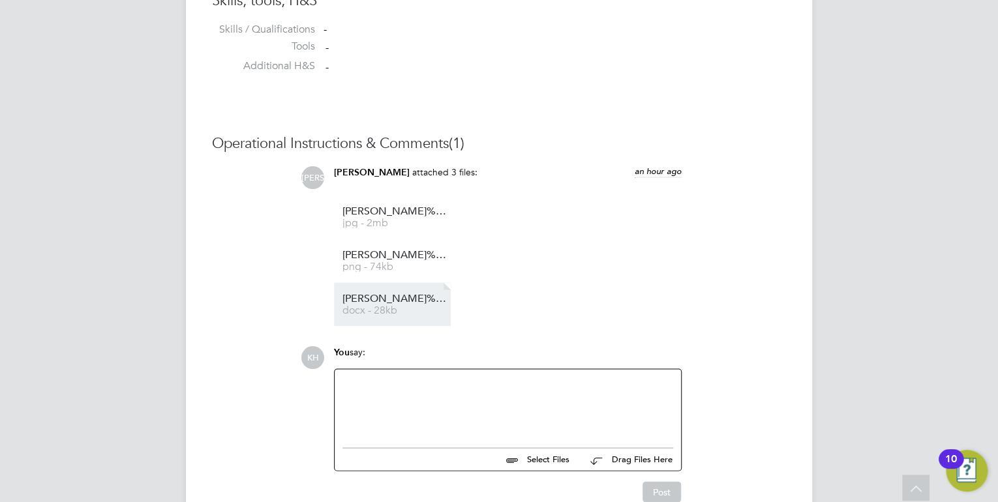
click at [401, 305] on link "[PERSON_NAME]%20Mensah%20-%20NCC%20Vetting docx - 28kb" at bounding box center [394, 305] width 104 height 22
click at [457, 404] on div at bounding box center [507, 405] width 331 height 56
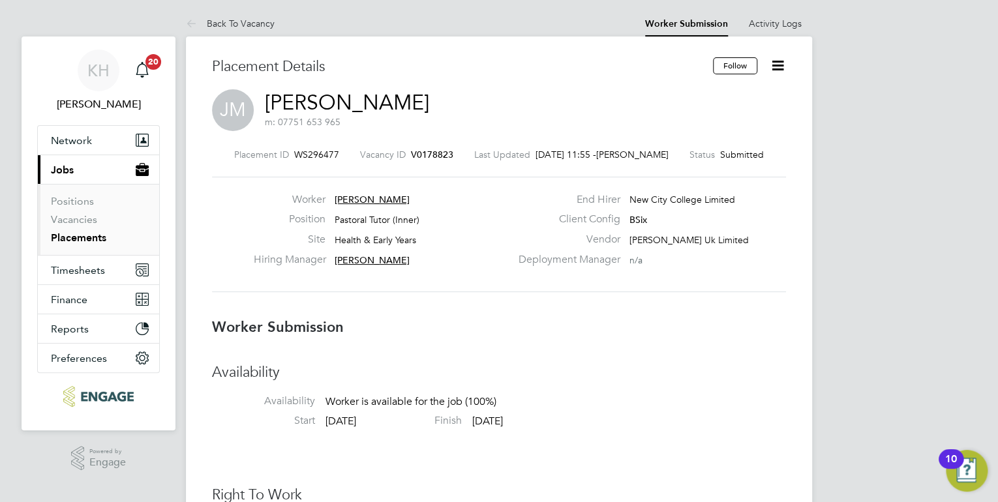
click at [785, 64] on icon at bounding box center [778, 65] width 16 height 16
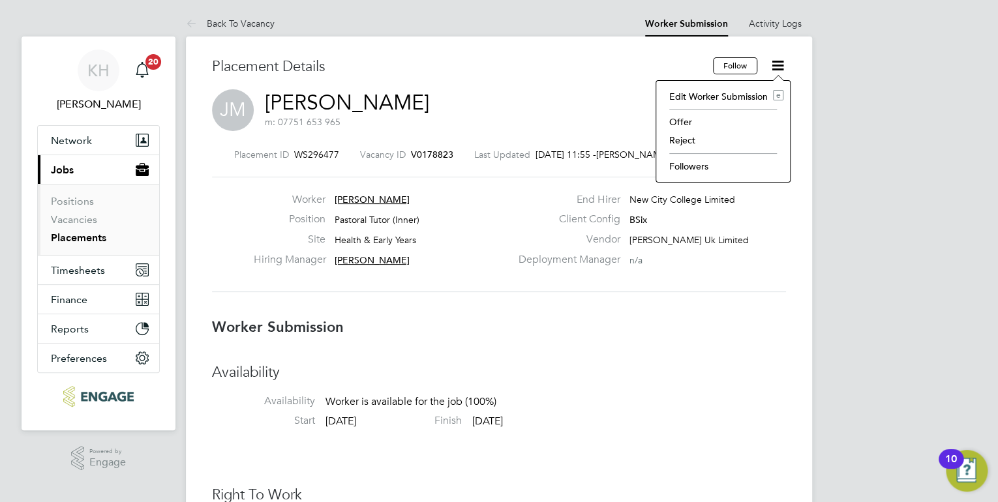
click at [705, 164] on li "Followers" at bounding box center [723, 166] width 121 height 18
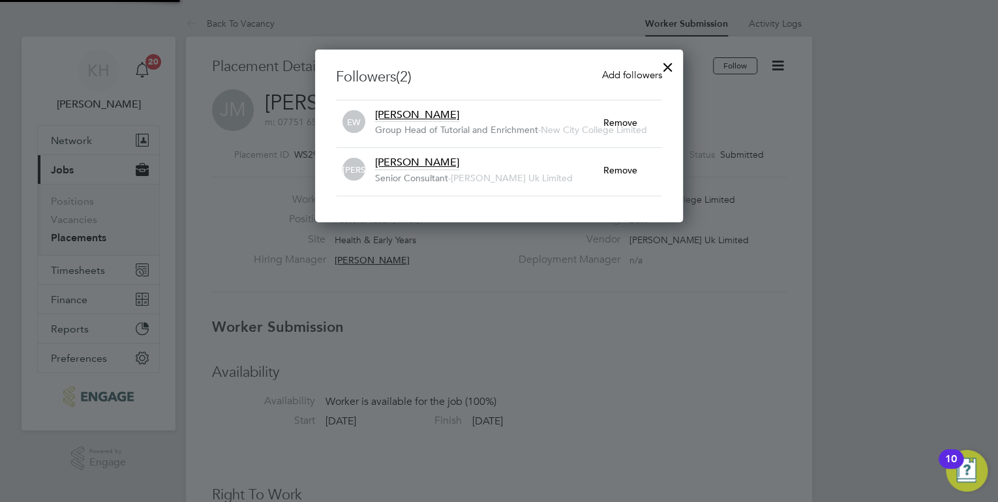
scroll to position [174, 369]
click at [605, 73] on span "Add followers" at bounding box center [632, 74] width 60 height 12
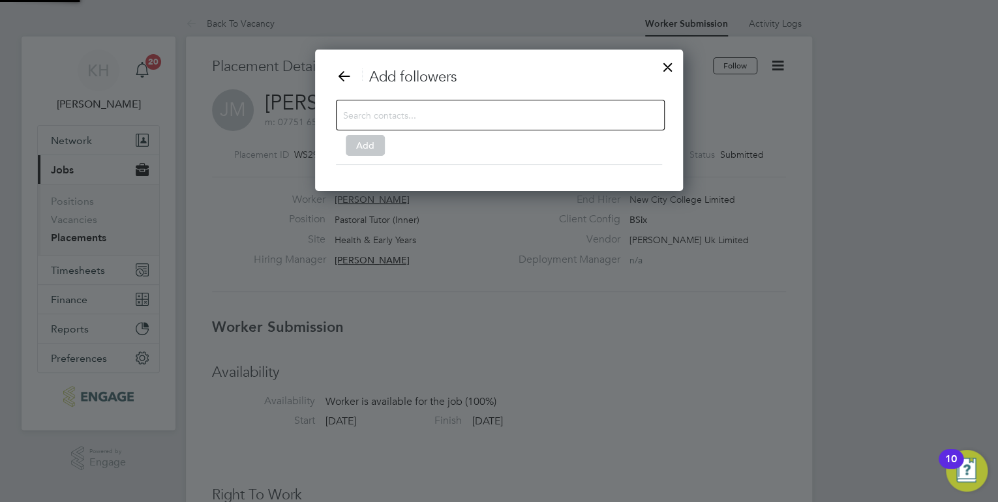
scroll to position [366, 369]
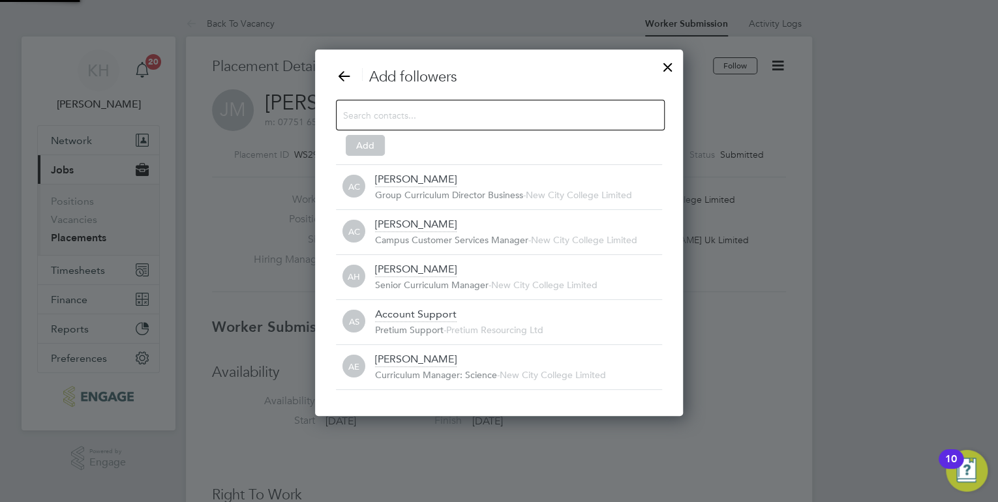
click at [470, 120] on input at bounding box center [490, 114] width 294 height 17
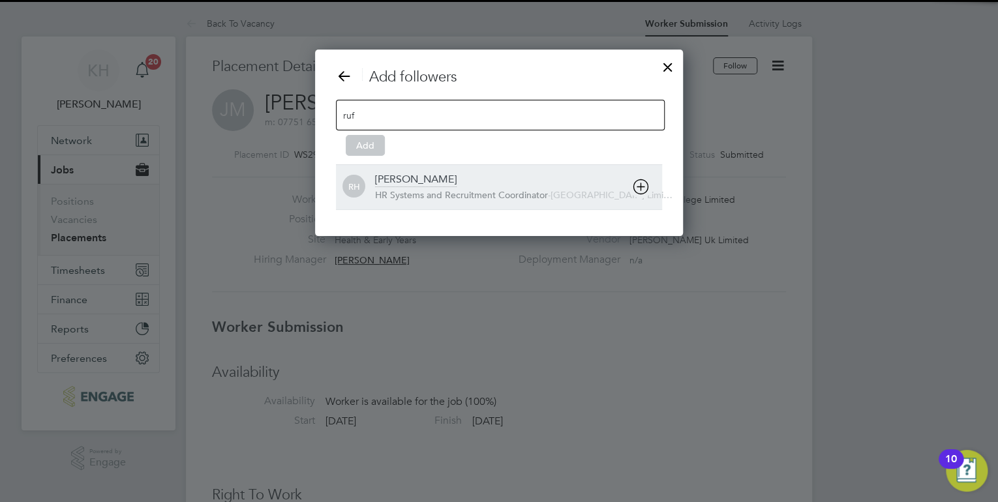
type input "ruf"
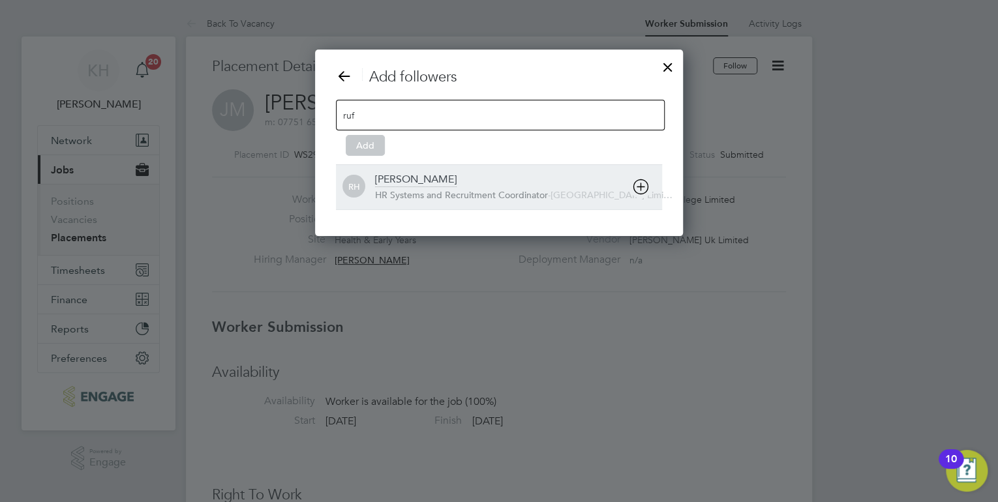
click at [419, 189] on span "HR Systems and Recruitment Coordinator" at bounding box center [461, 195] width 173 height 12
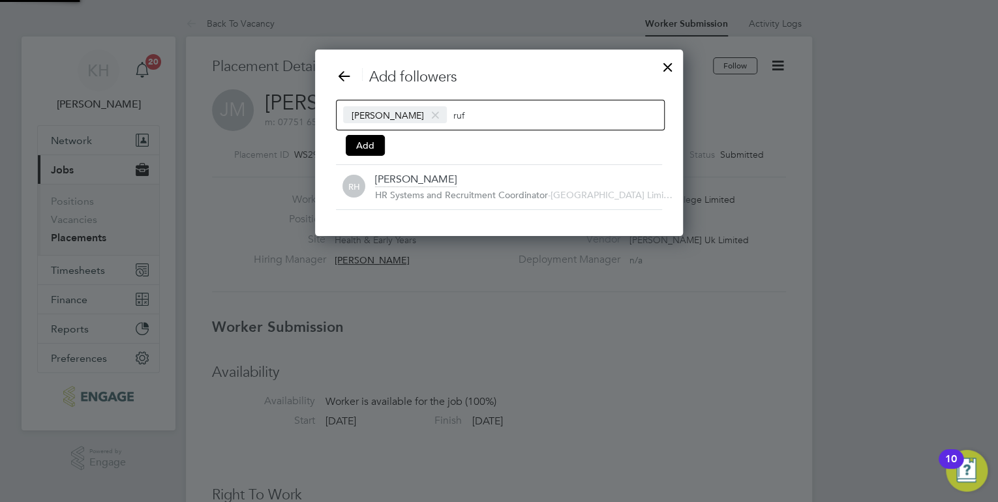
click at [465, 116] on input "ruf" at bounding box center [494, 114] width 82 height 17
type input "r"
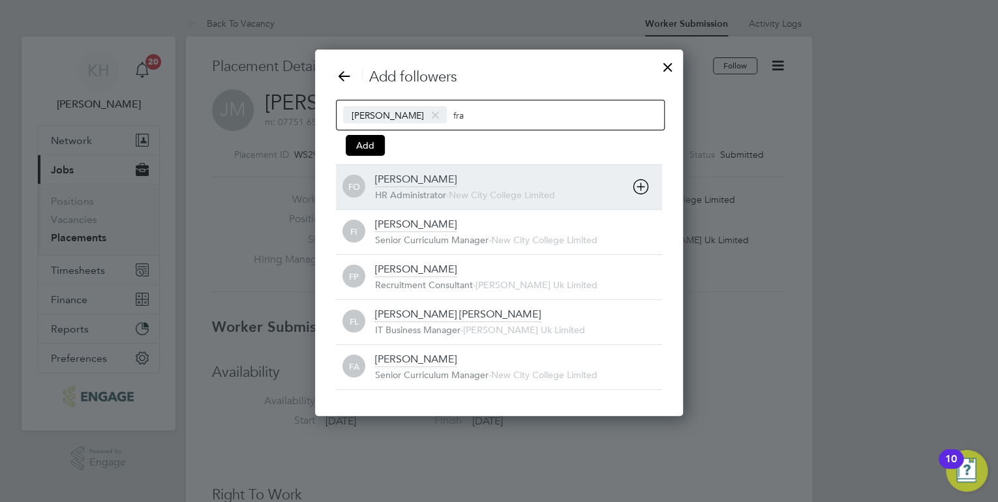
type input "fra"
click at [433, 182] on div "[PERSON_NAME]" at bounding box center [416, 180] width 82 height 14
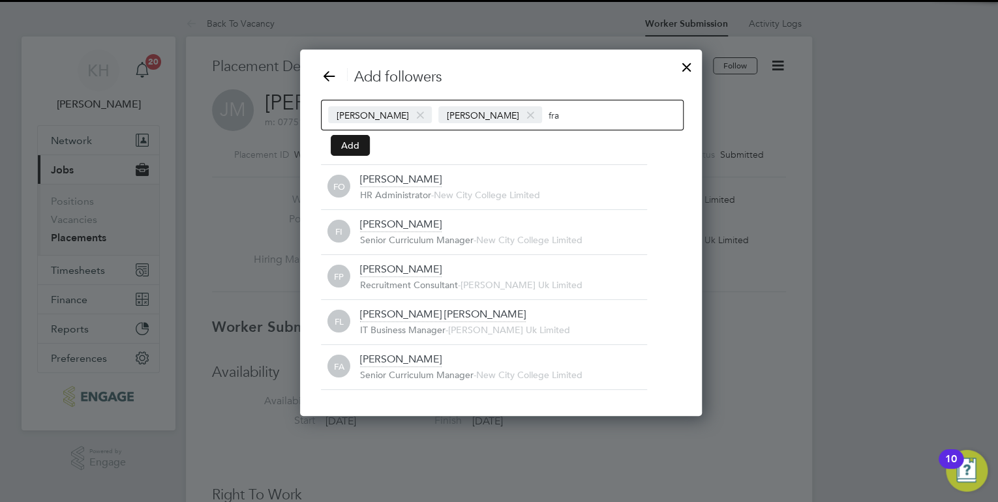
click at [355, 147] on button "Add" at bounding box center [350, 145] width 39 height 21
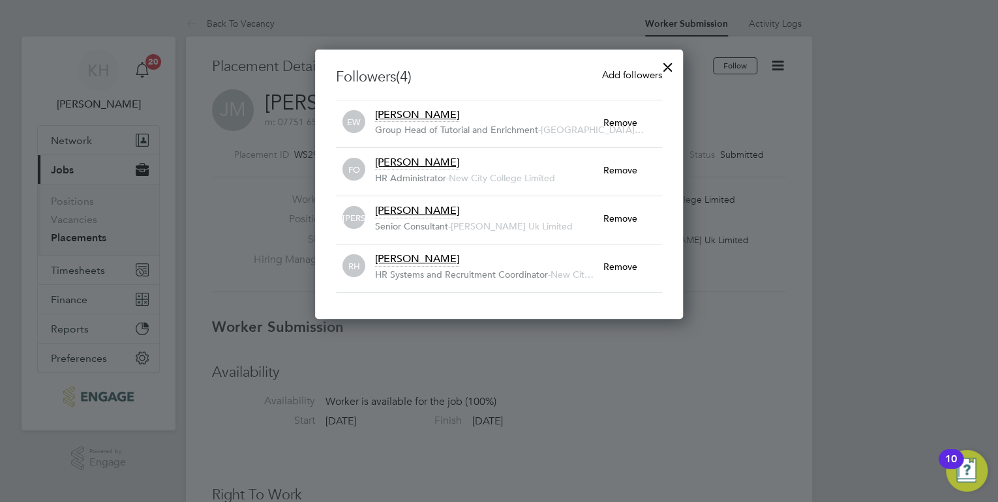
click at [664, 63] on div at bounding box center [667, 63] width 23 height 23
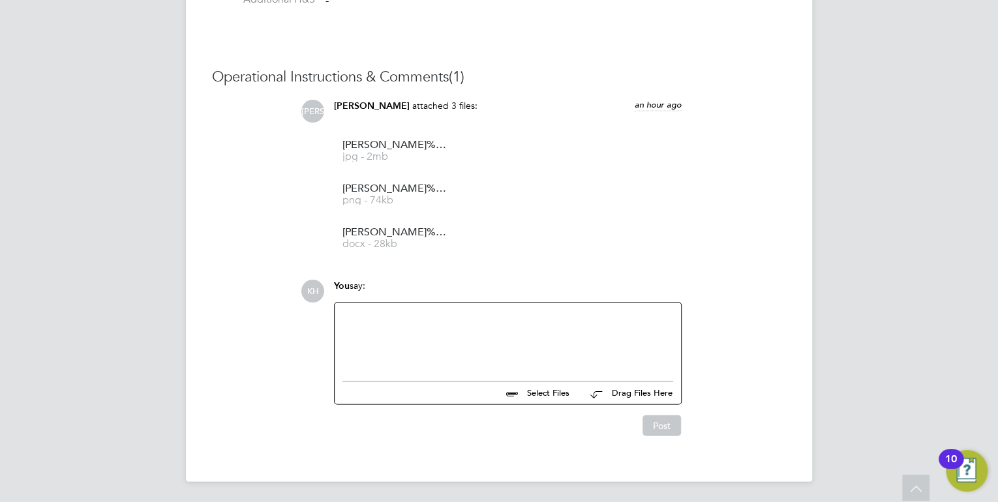
click at [553, 329] on div at bounding box center [507, 339] width 331 height 56
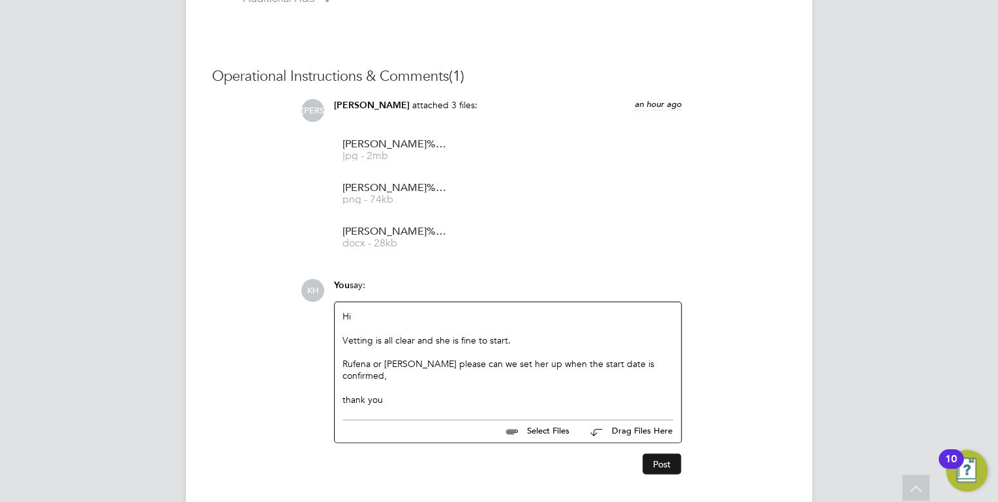
click at [662, 454] on button "Post" at bounding box center [662, 463] width 38 height 21
